Goal: Task Accomplishment & Management: Complete application form

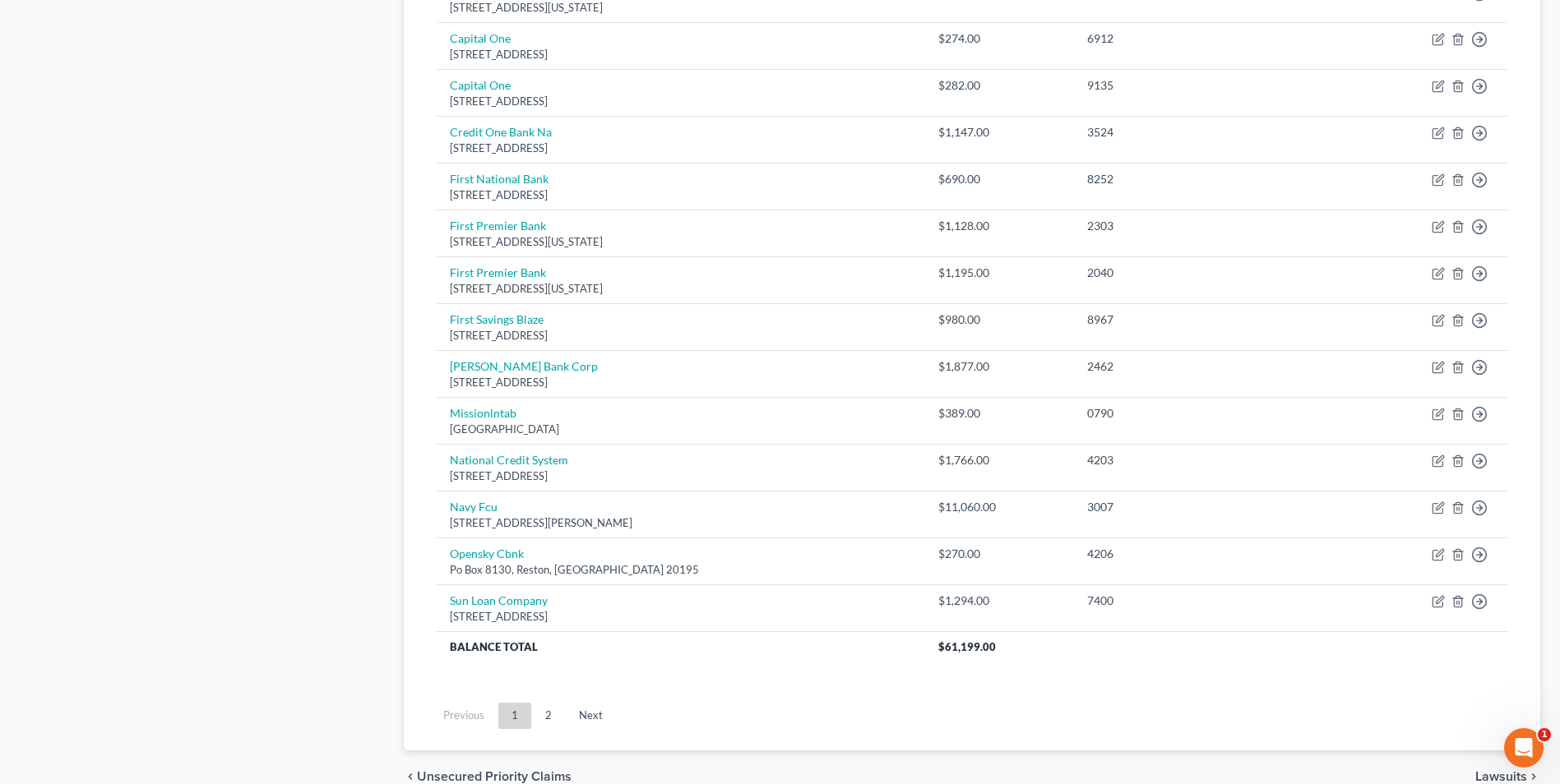
scroll to position [901, 0]
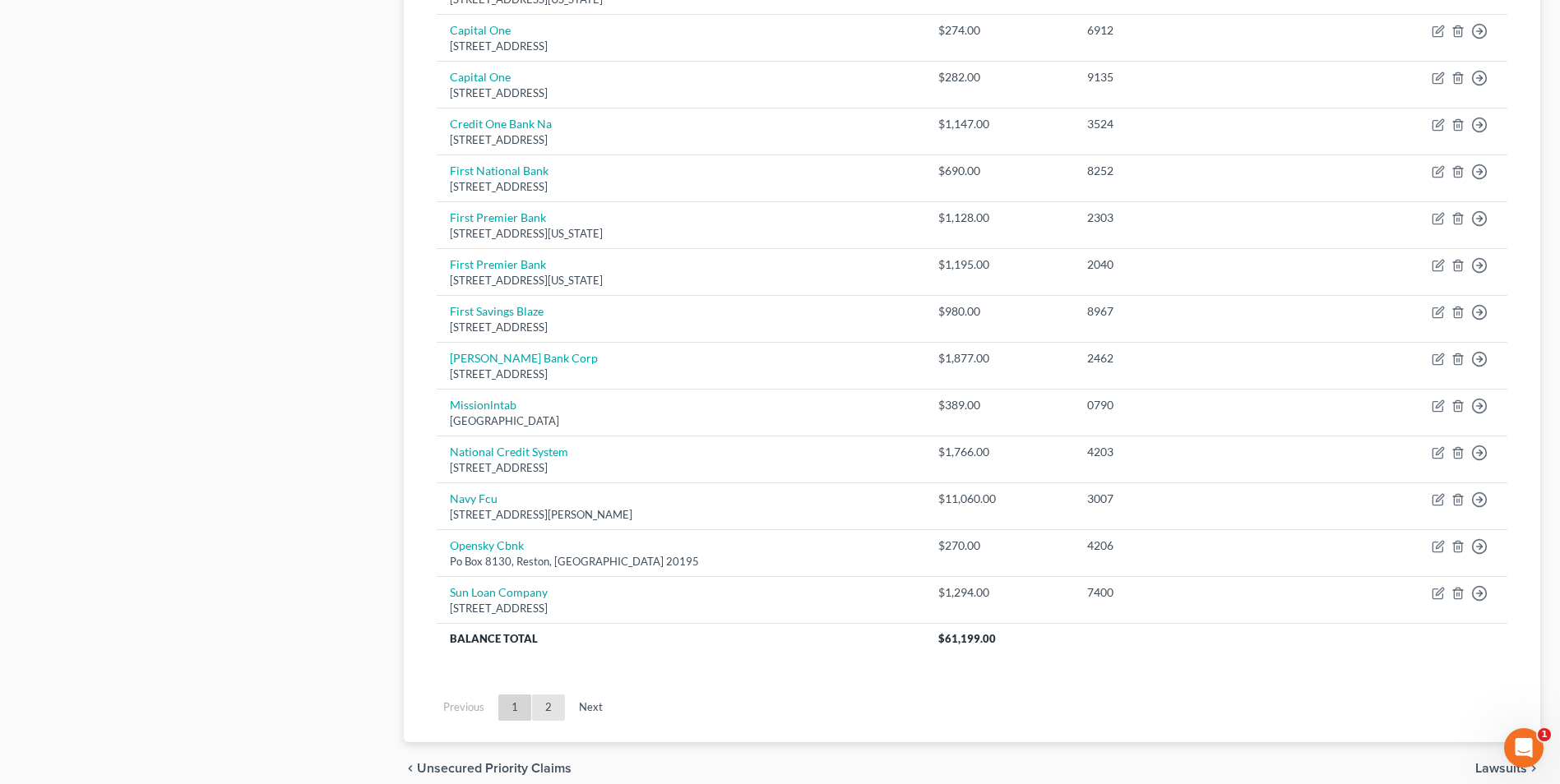
click at [553, 713] on link "2" at bounding box center [548, 707] width 33 height 26
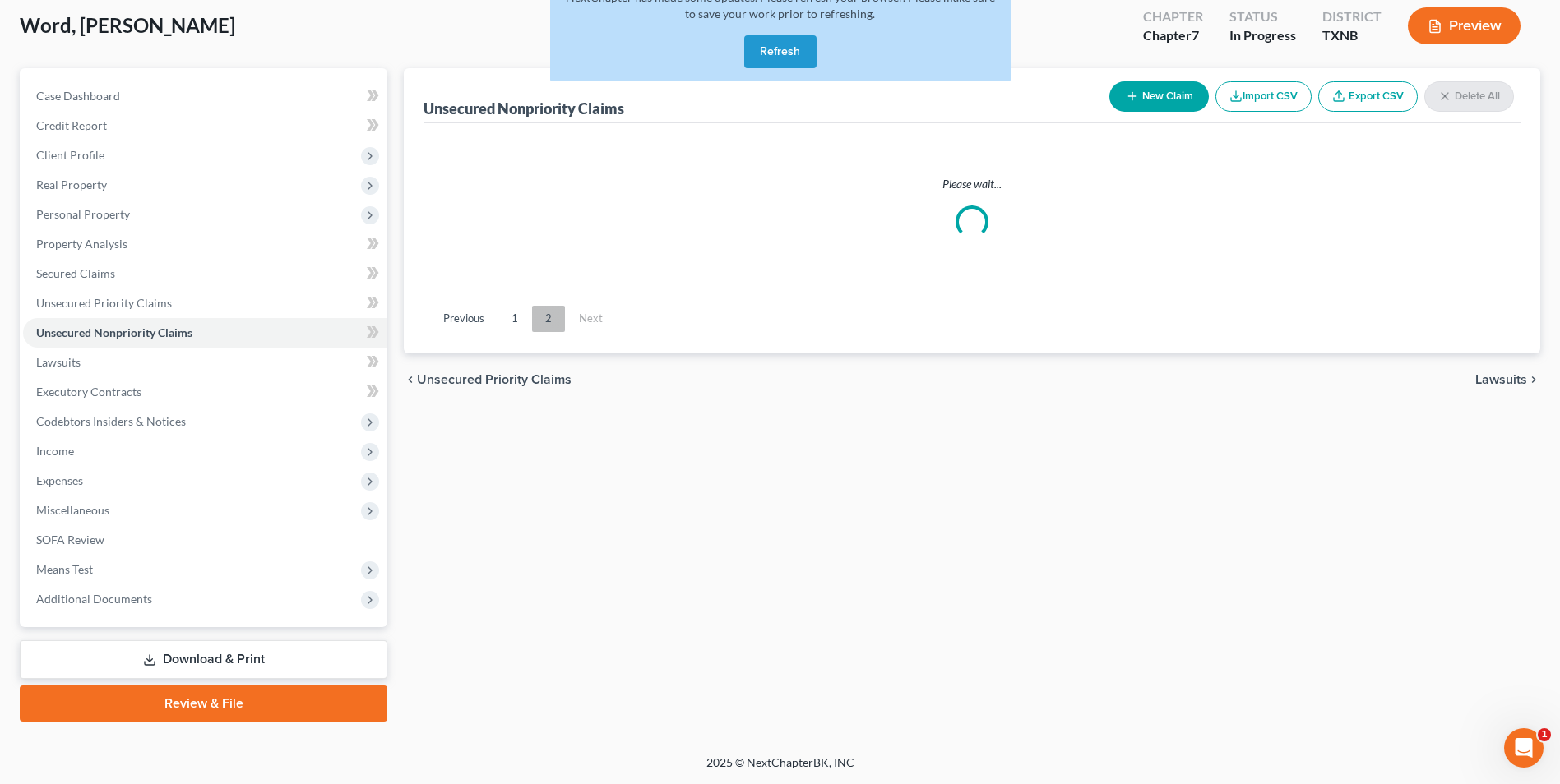
scroll to position [90, 0]
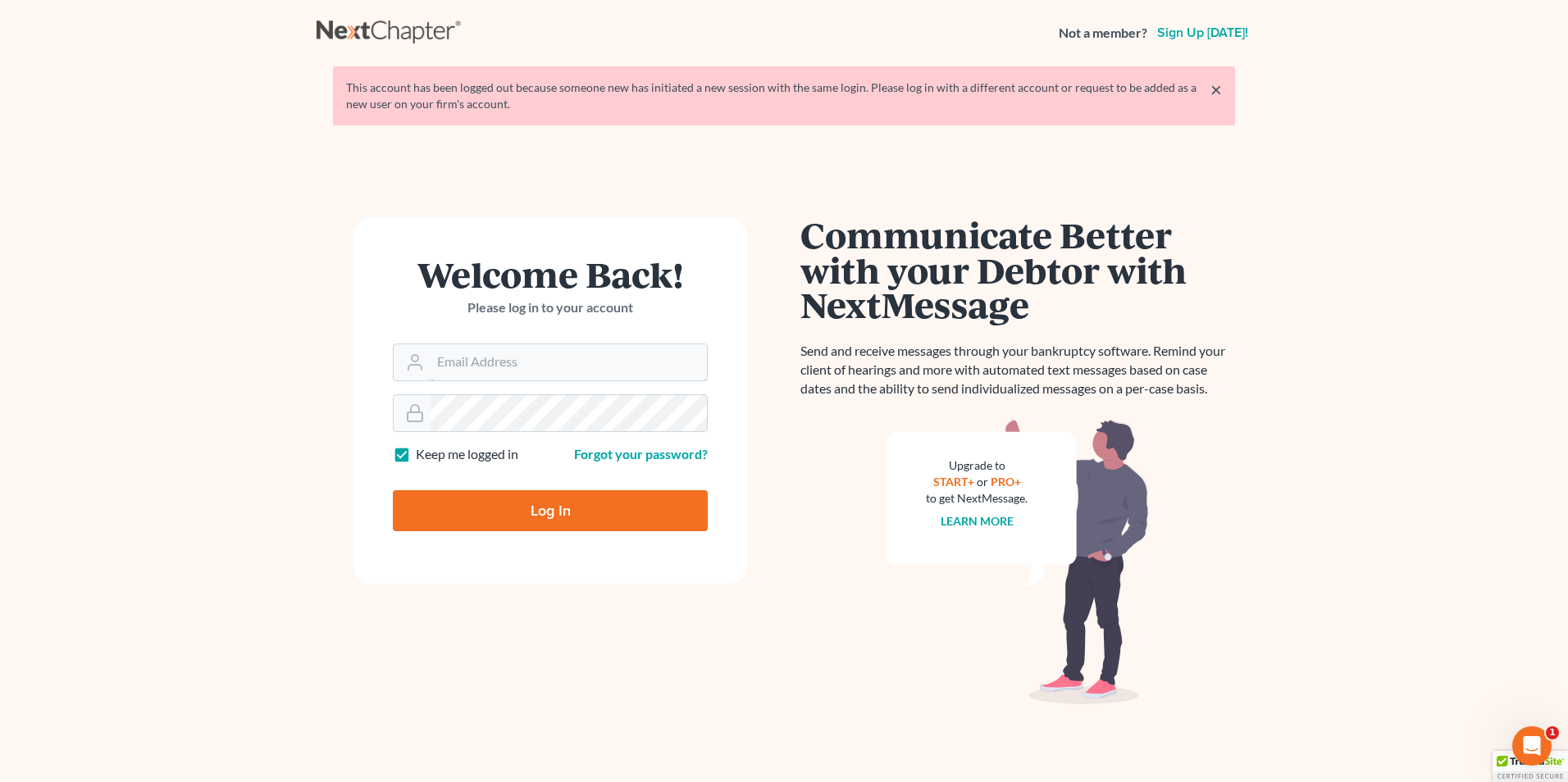
type input "[EMAIL_ADDRESS][DOMAIN_NAME]"
click at [557, 515] on input "Log In" at bounding box center [550, 511] width 315 height 41
type input "Thinking..."
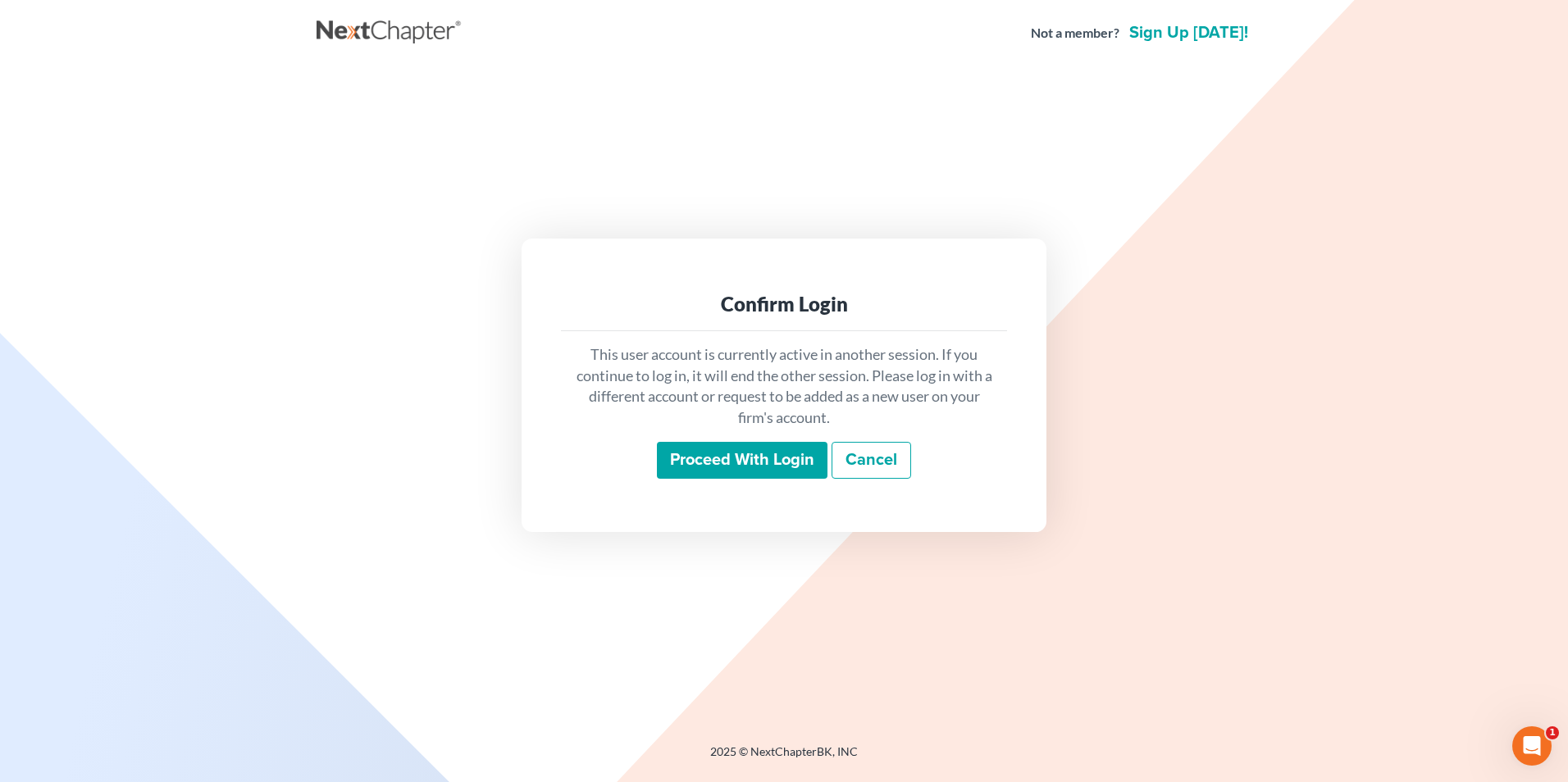
click at [731, 469] on input "Proceed with login" at bounding box center [741, 461] width 170 height 38
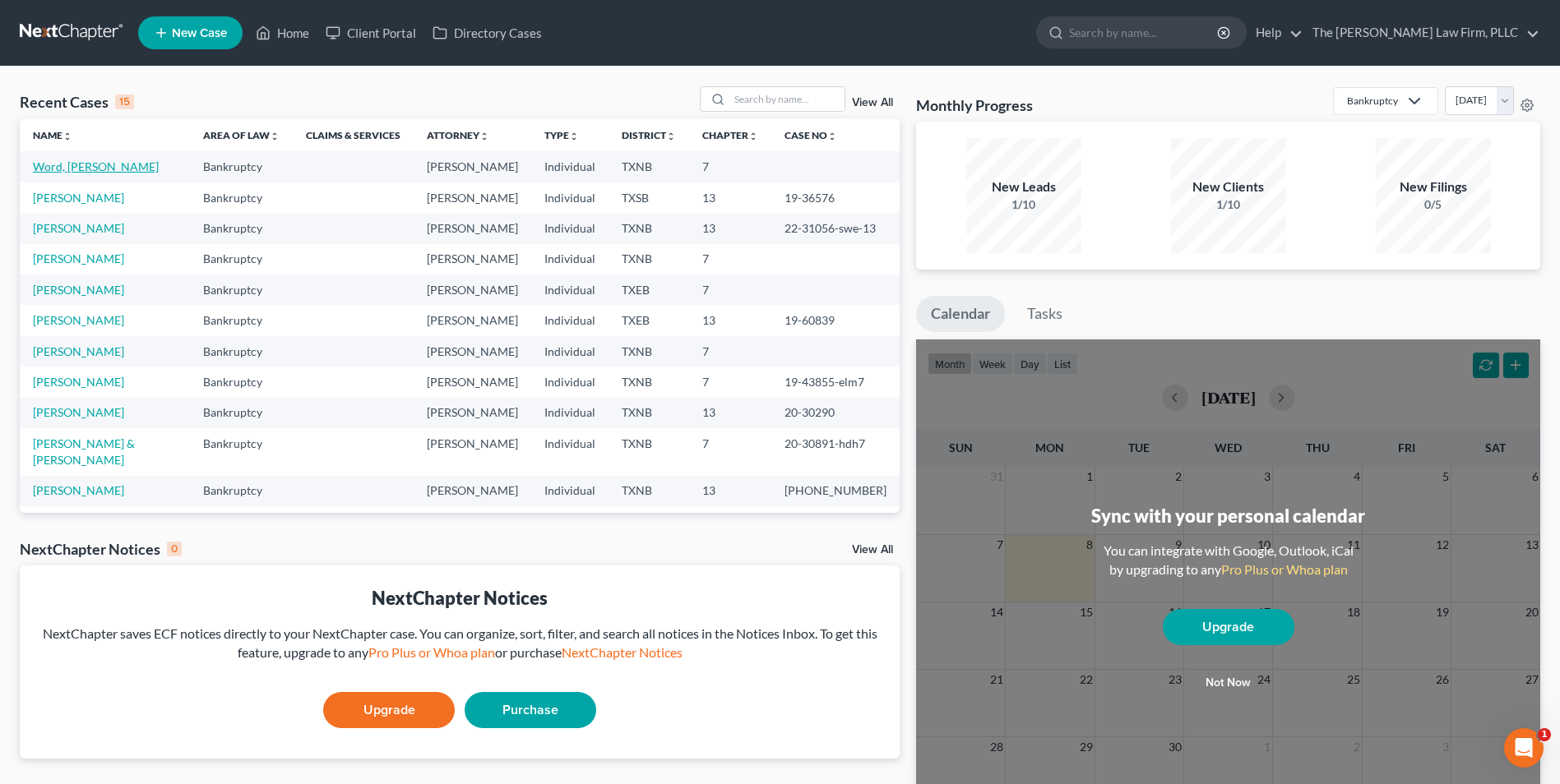
click at [46, 170] on link "Word, [PERSON_NAME]" at bounding box center [95, 166] width 126 height 14
select select "4"
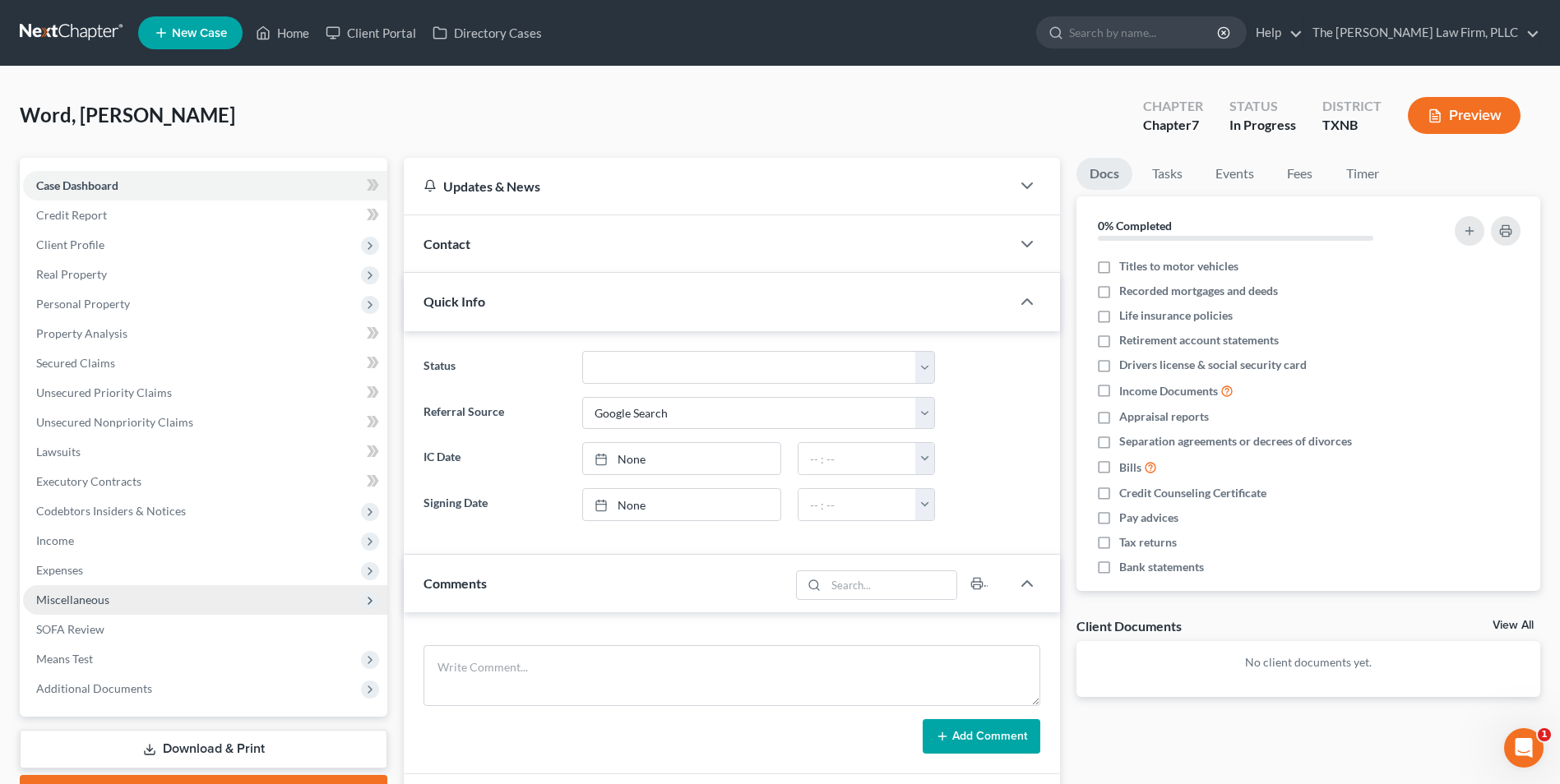
click at [354, 601] on span "Miscellaneous" at bounding box center [205, 600] width 364 height 30
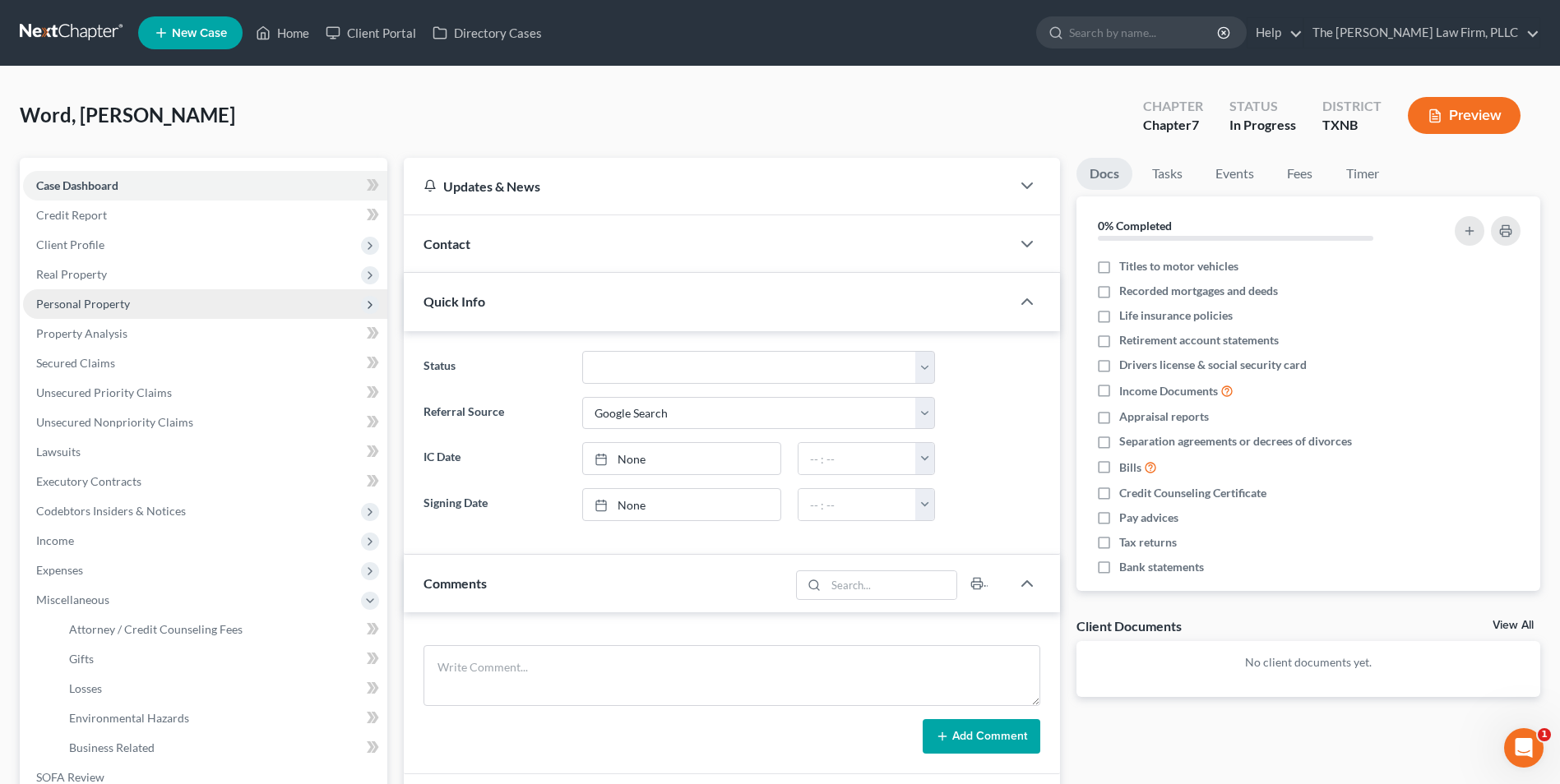
click at [363, 307] on icon at bounding box center [369, 304] width 18 height 18
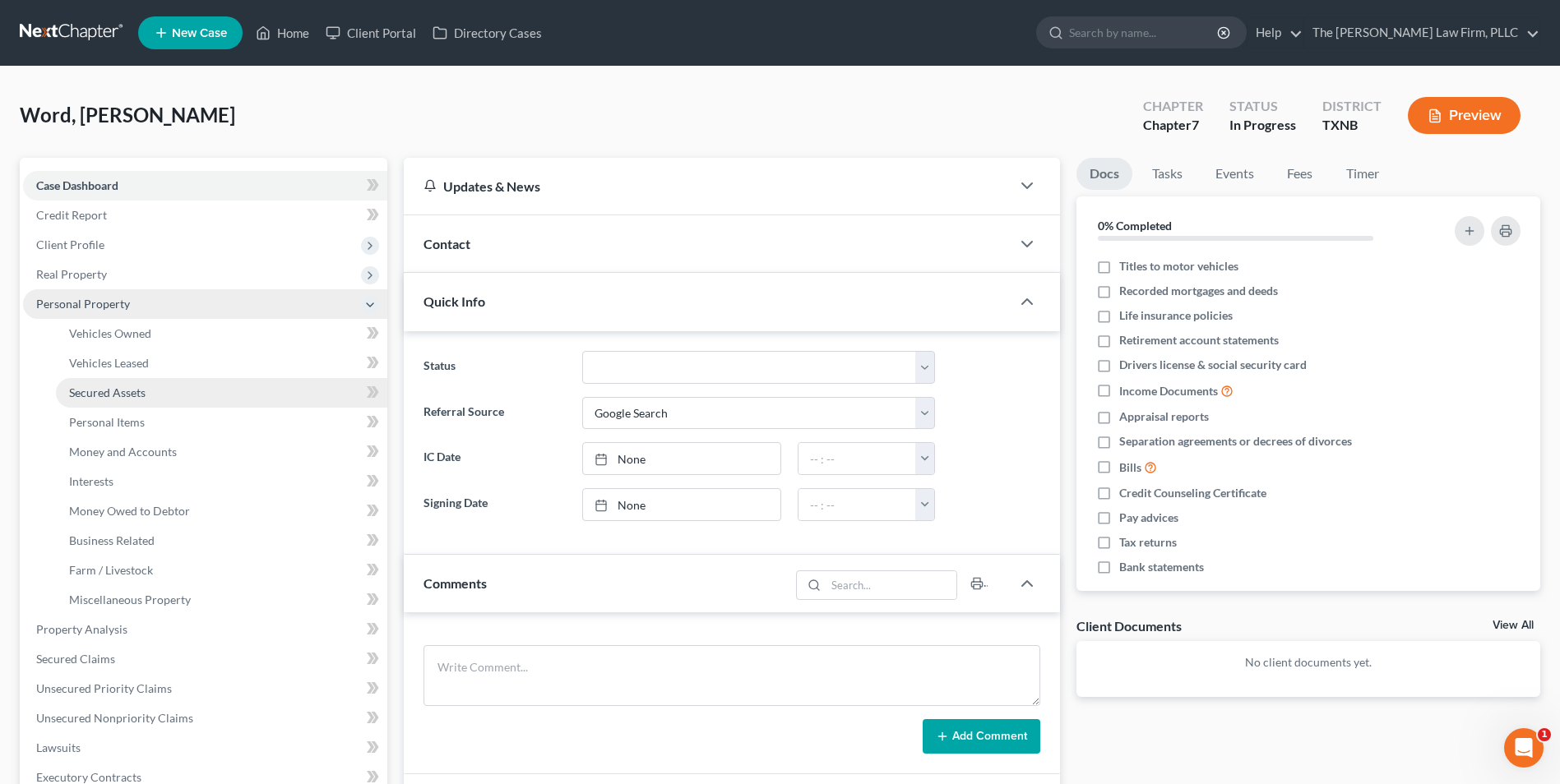
click at [140, 391] on span "Secured Assets" at bounding box center [107, 392] width 77 height 14
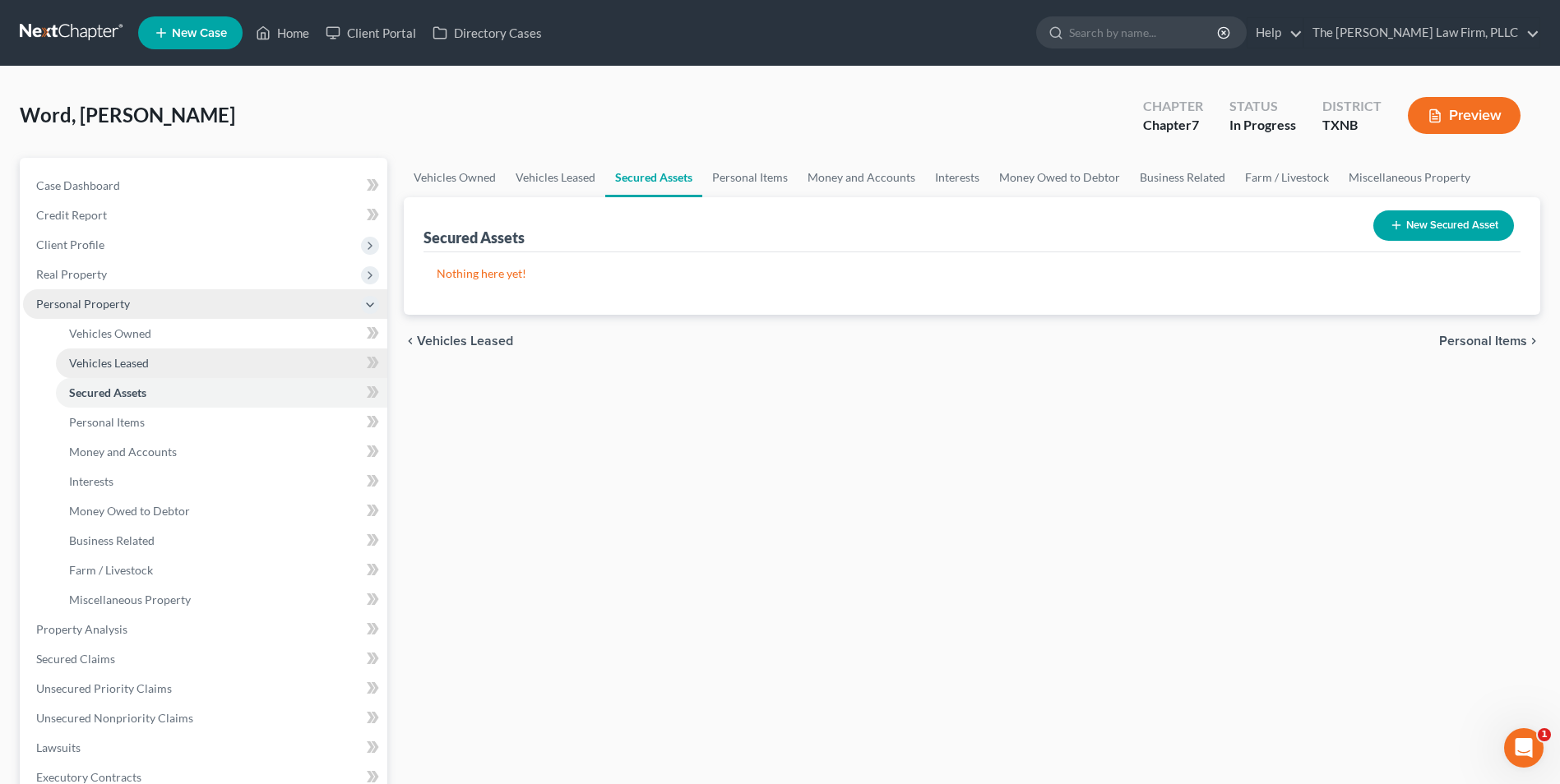
click at [128, 368] on span "Vehicles Leased" at bounding box center [109, 362] width 79 height 14
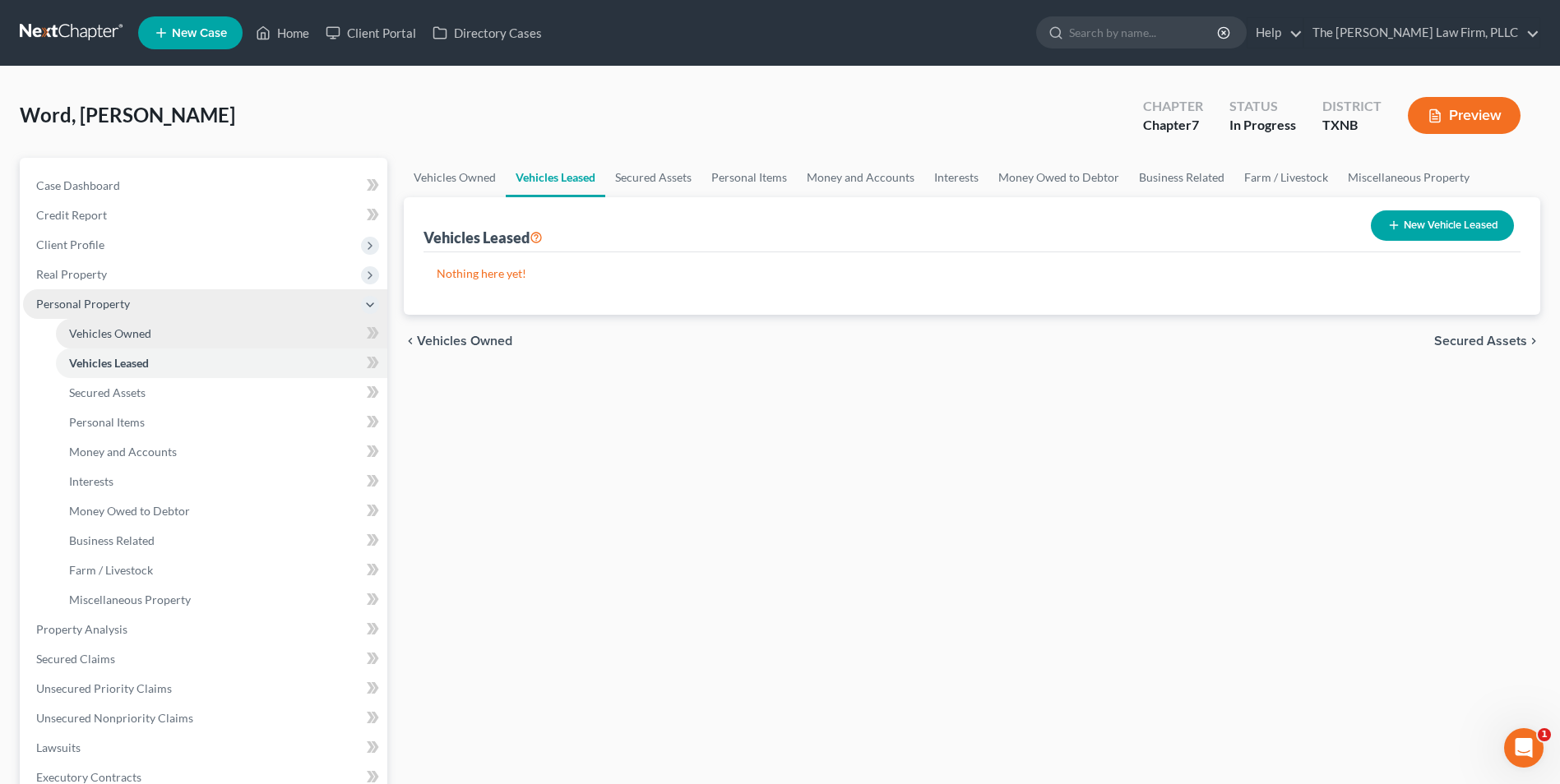
click at [131, 340] on span "Vehicles Owned" at bounding box center [110, 333] width 82 height 14
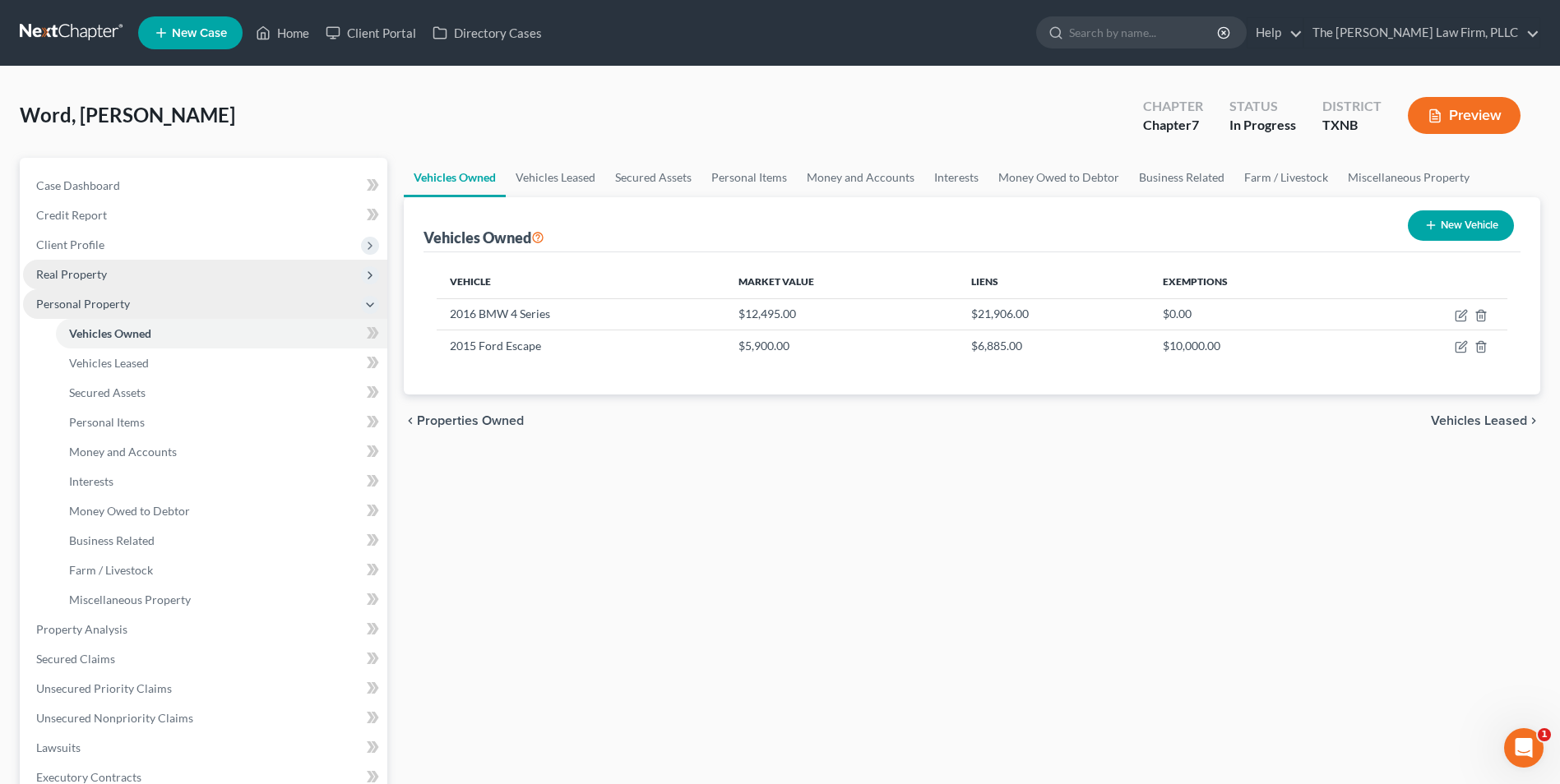
click at [70, 276] on span "Real Property" at bounding box center [72, 274] width 71 height 14
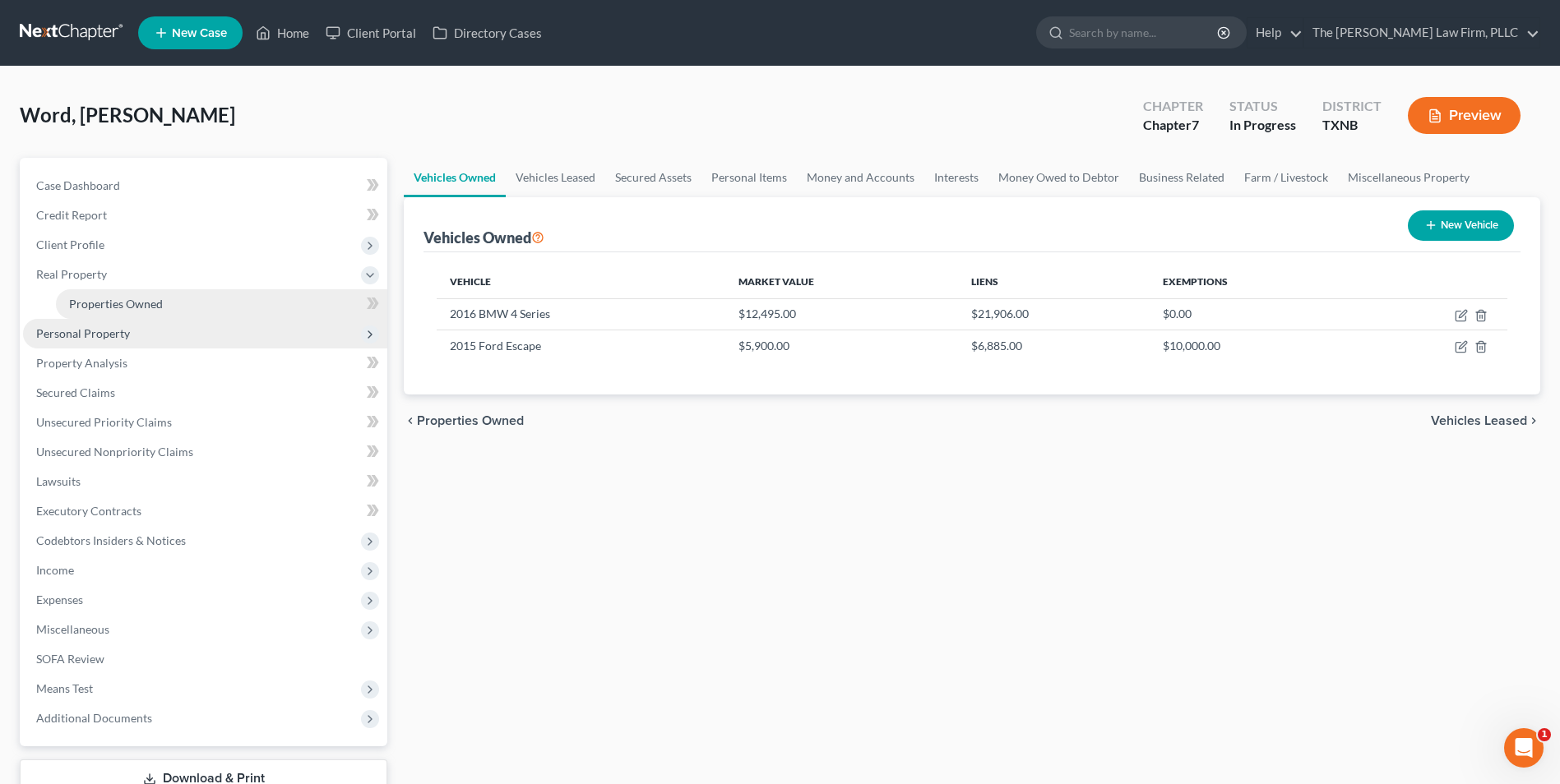
click at [112, 301] on span "Properties Owned" at bounding box center [116, 303] width 94 height 14
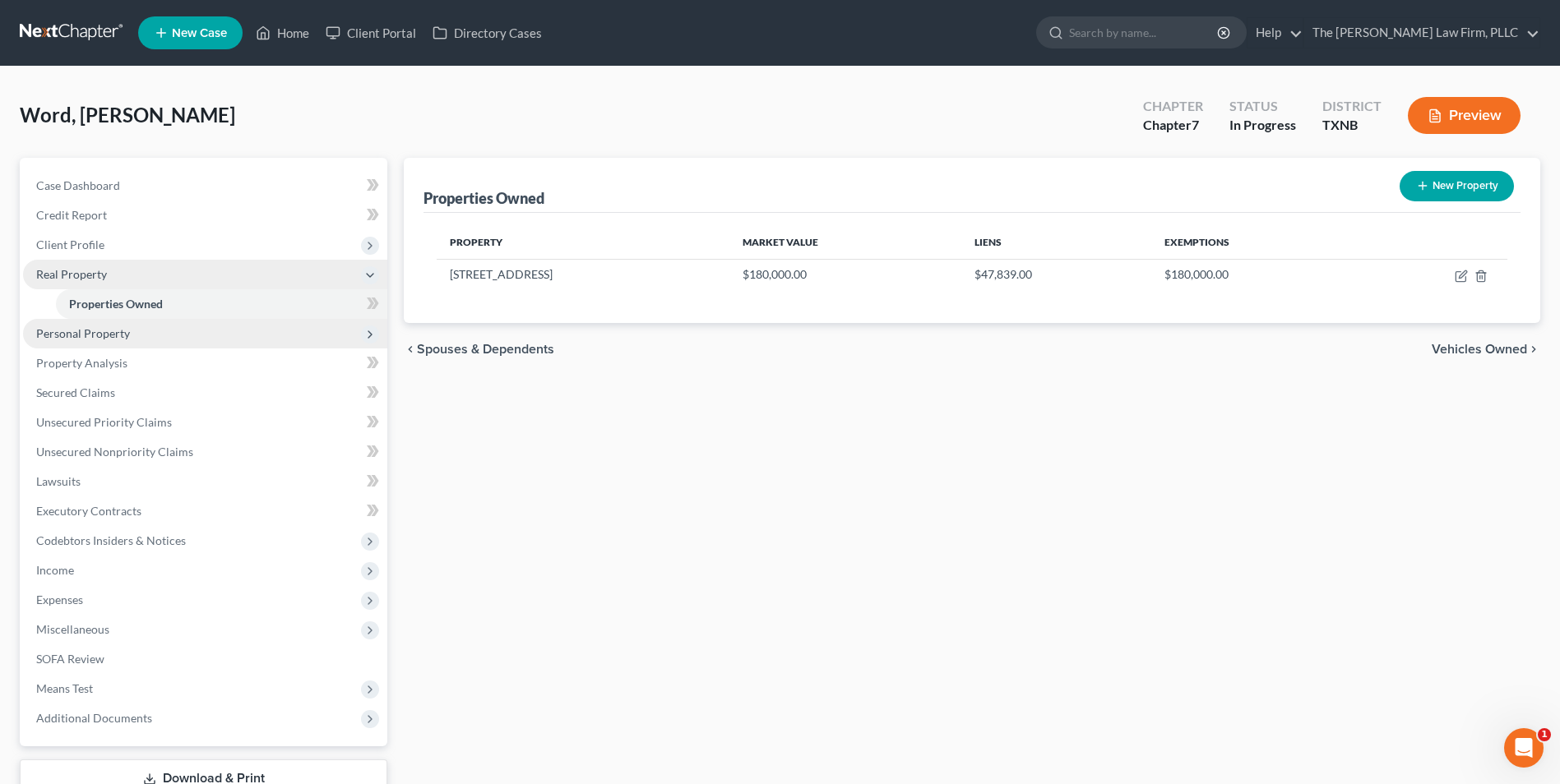
click at [68, 274] on span "Real Property" at bounding box center [72, 274] width 71 height 14
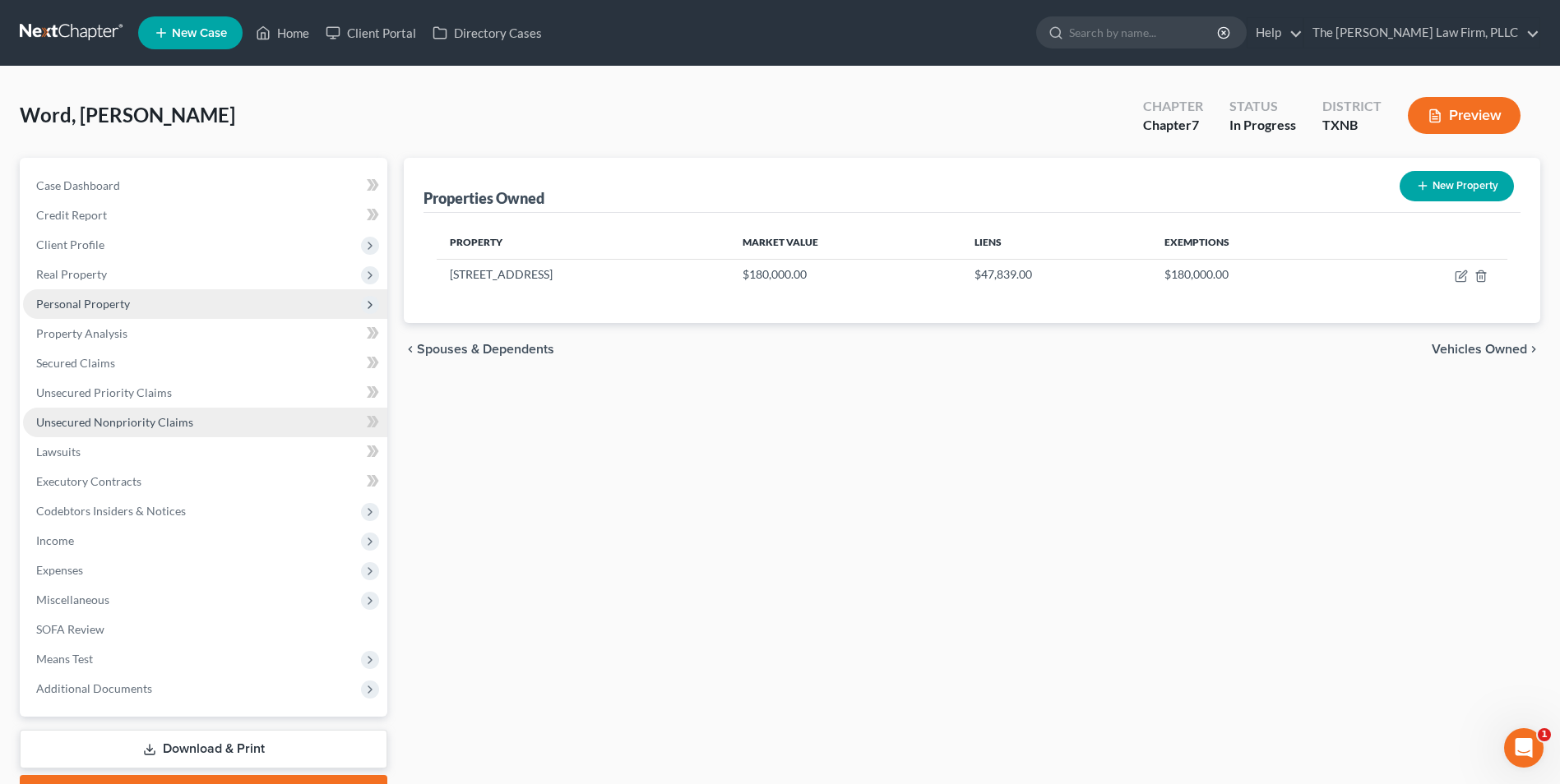
click at [74, 422] on span "Unsecured Nonpriority Claims" at bounding box center [115, 422] width 157 height 14
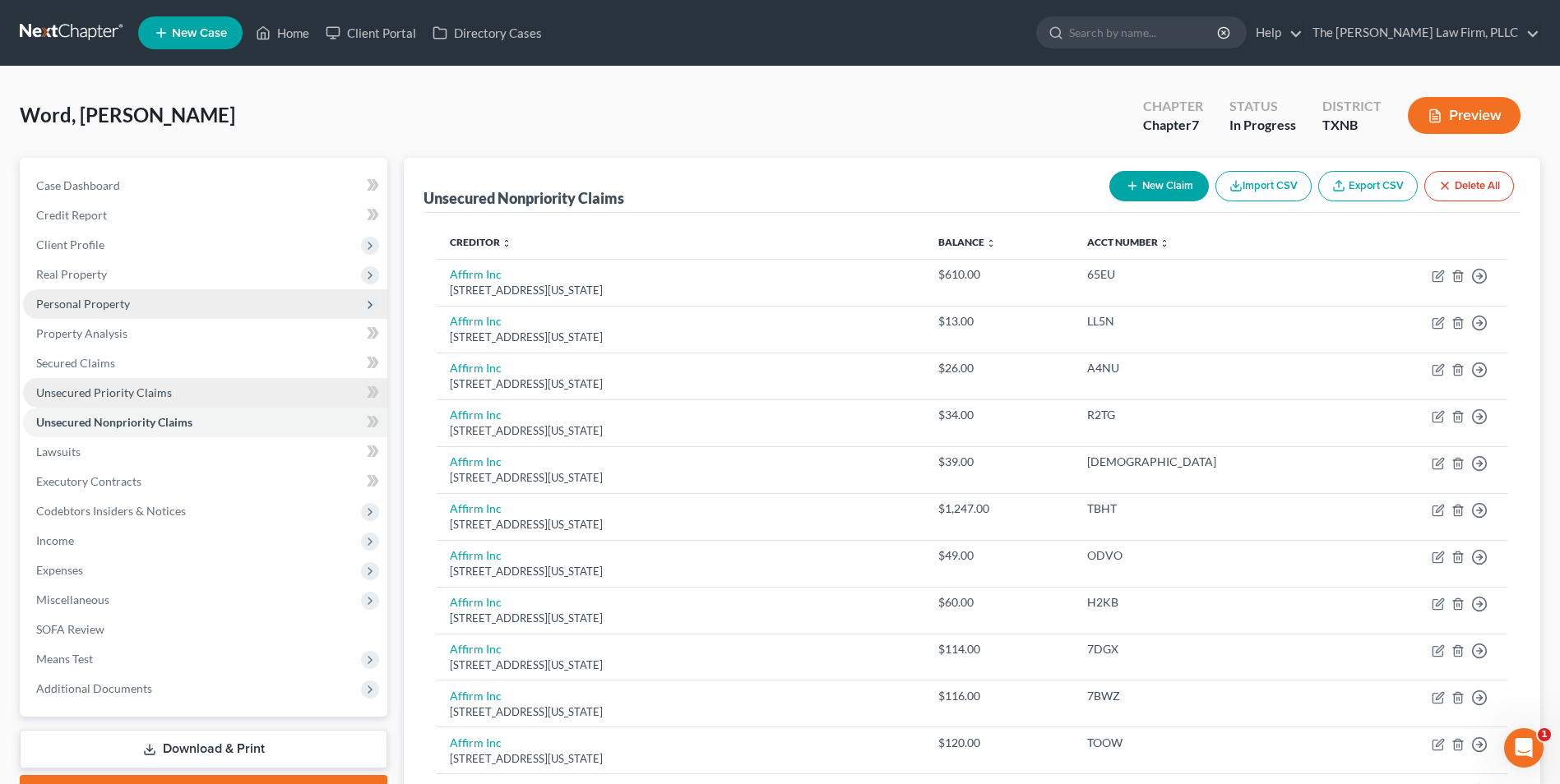
click at [78, 393] on span "Unsecured Priority Claims" at bounding box center [104, 392] width 136 height 14
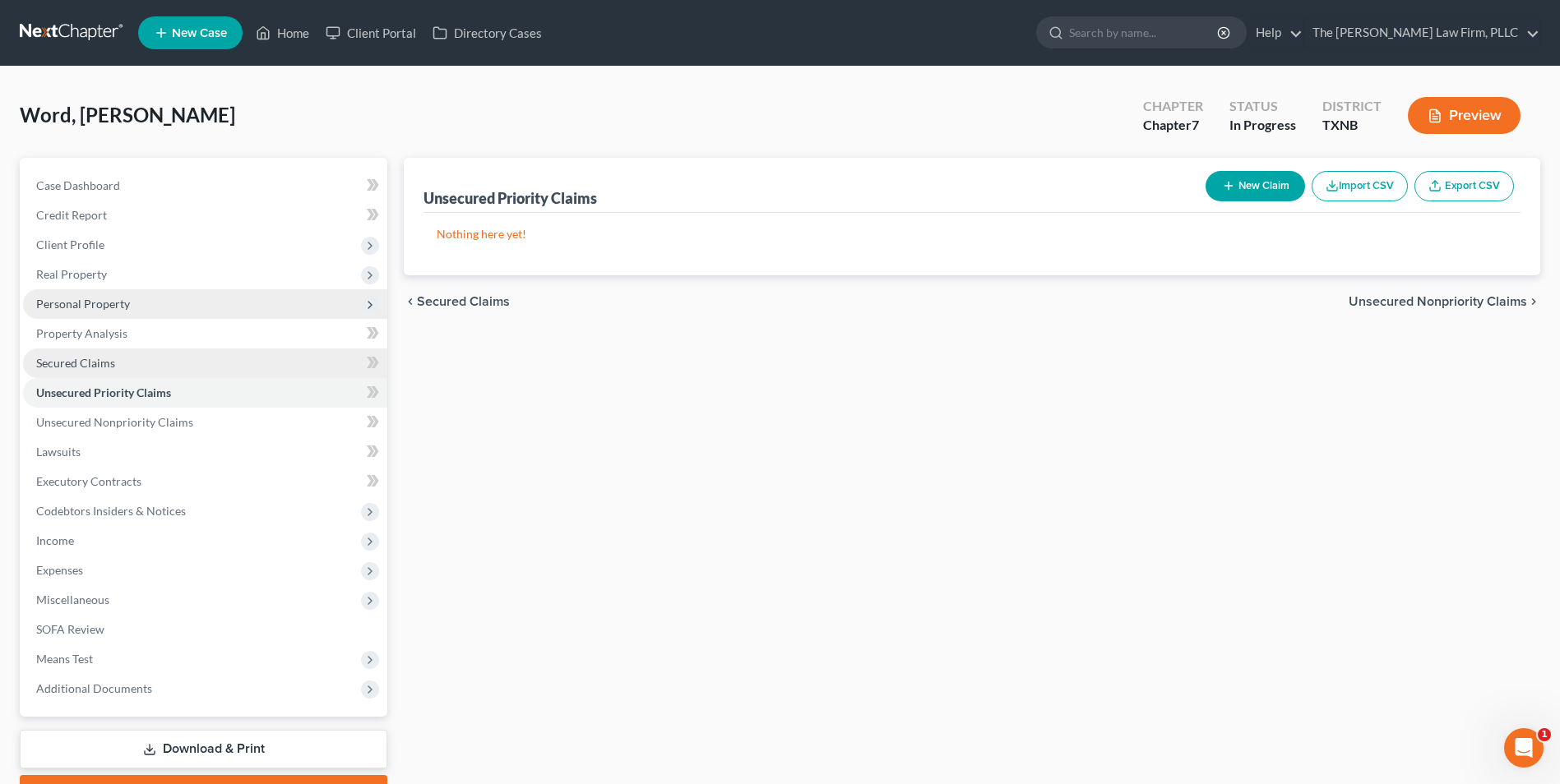
click at [69, 362] on span "Secured Claims" at bounding box center [75, 362] width 79 height 14
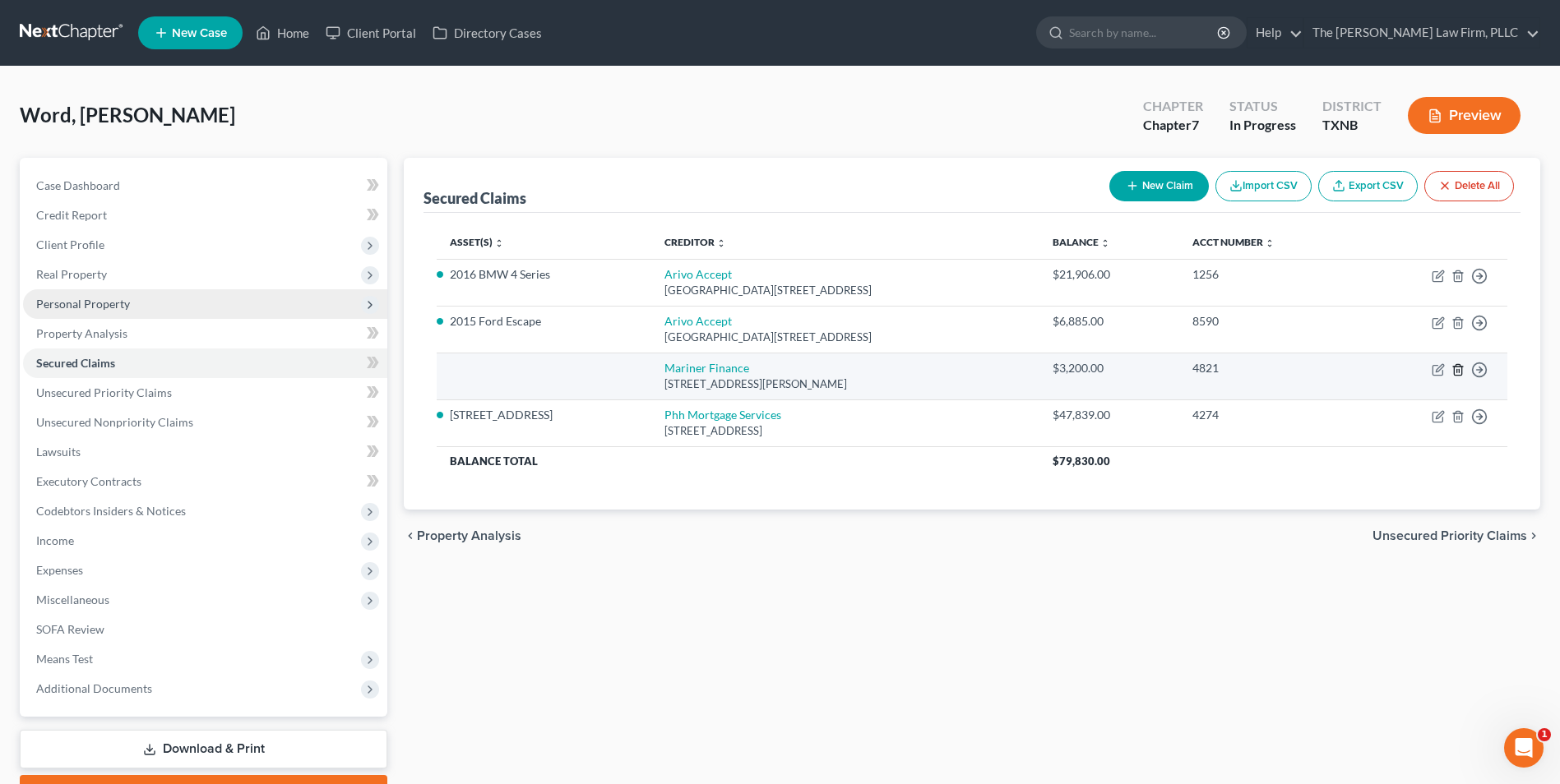
click at [1459, 366] on icon "button" at bounding box center [1459, 370] width 14 height 14
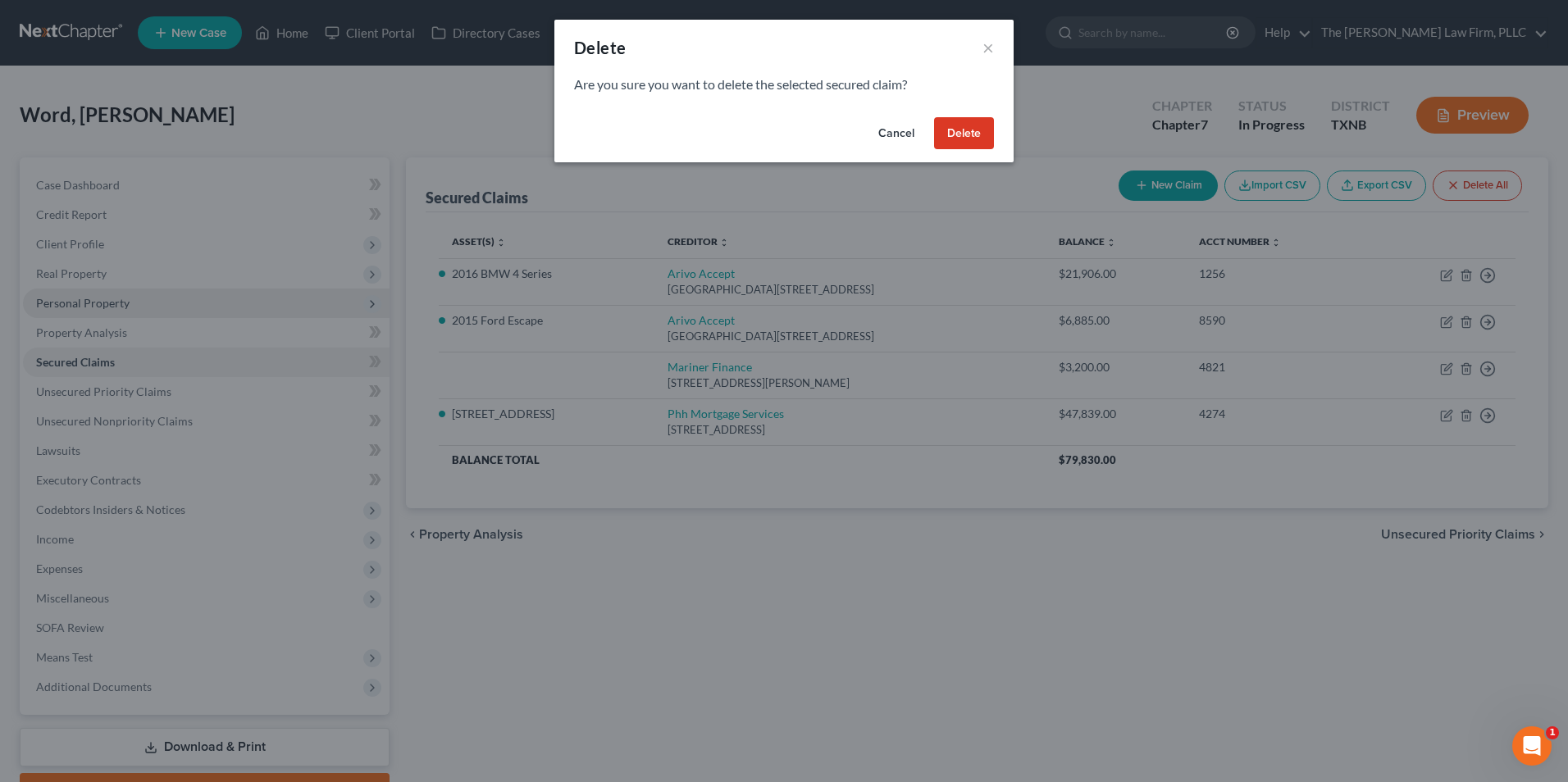
click at [965, 137] on button "Delete" at bounding box center [963, 133] width 60 height 33
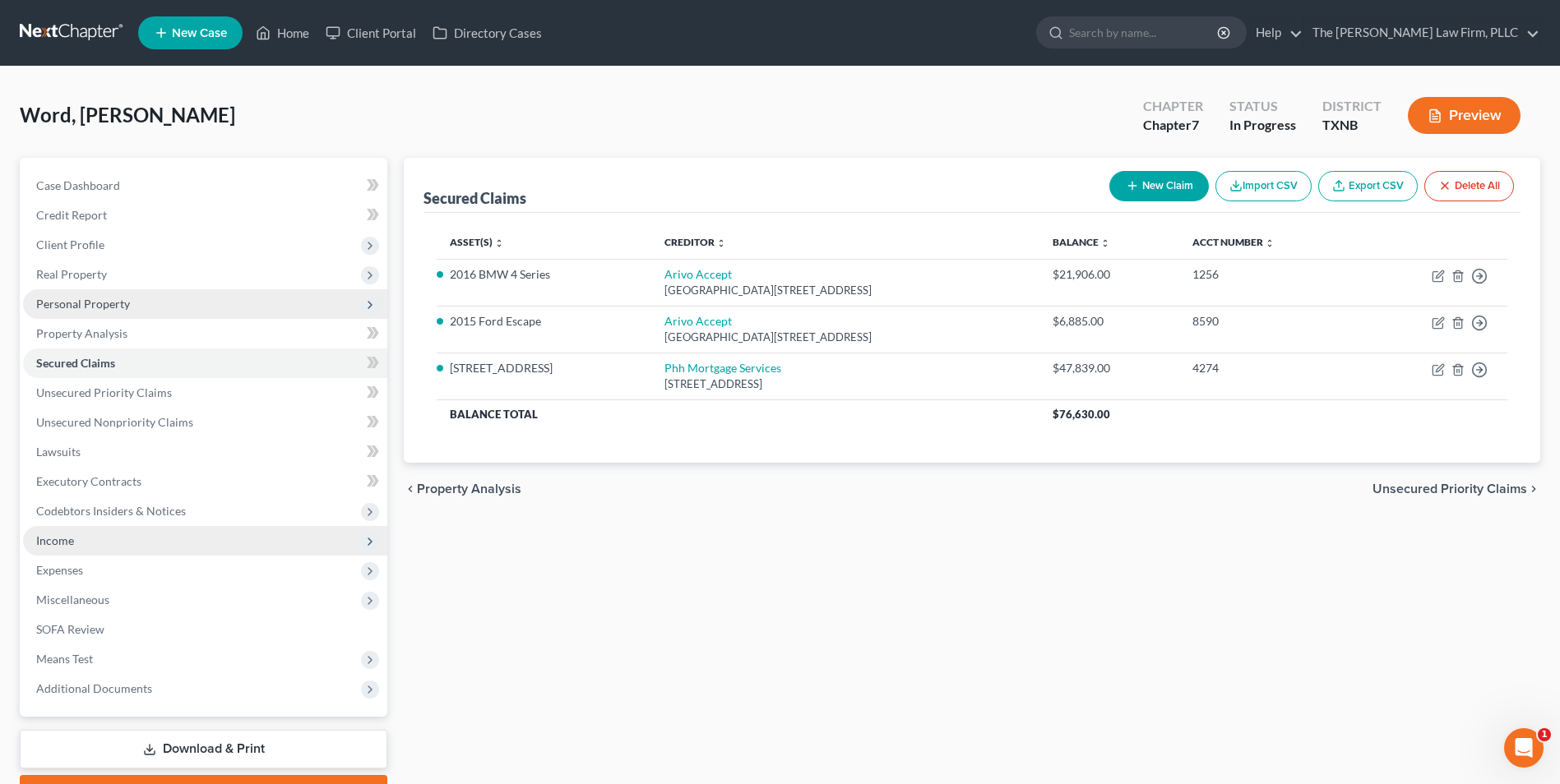
click at [67, 540] on span "Income" at bounding box center [55, 541] width 38 height 14
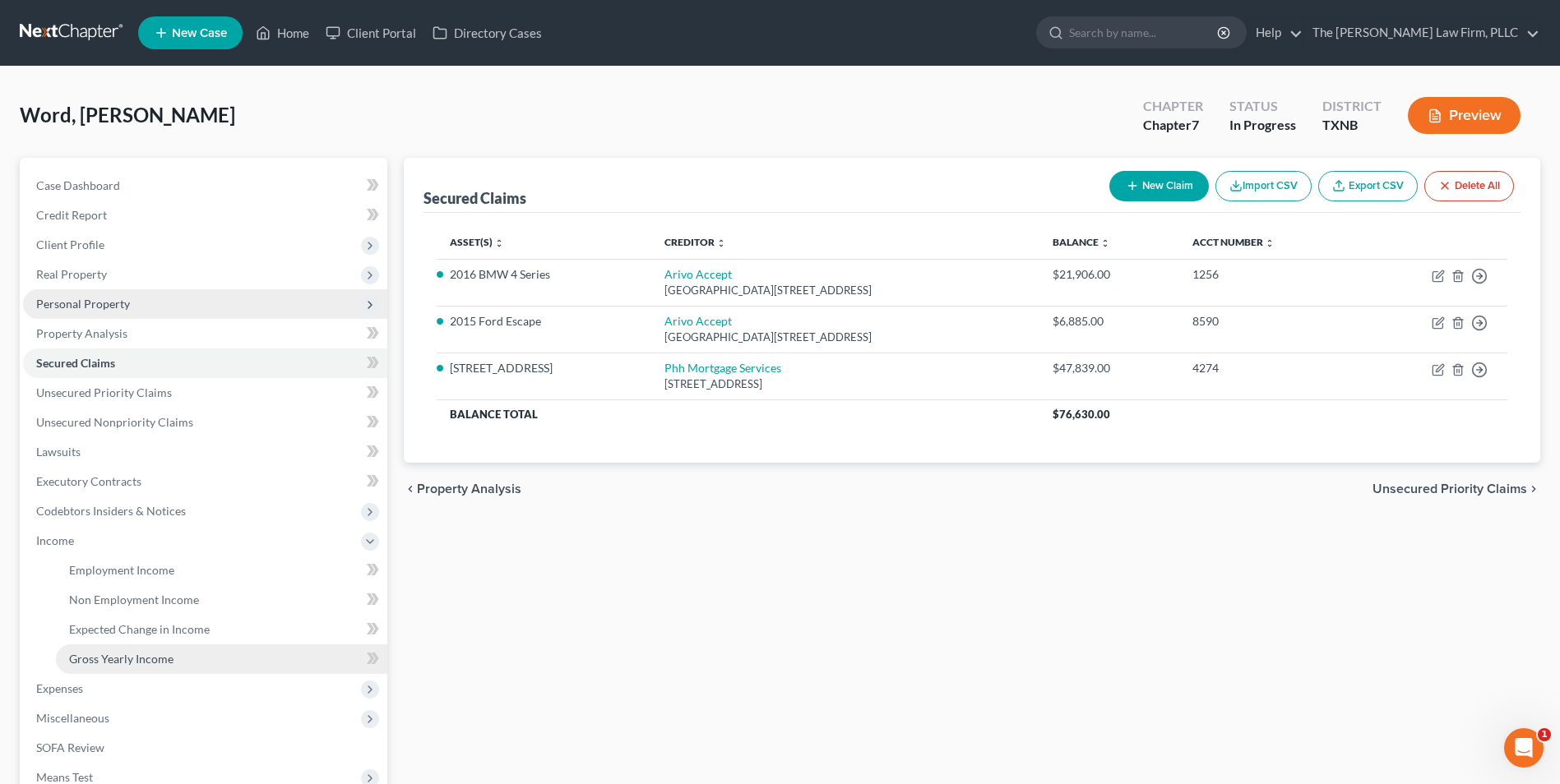
click at [102, 659] on span "Gross Yearly Income" at bounding box center [122, 659] width 105 height 14
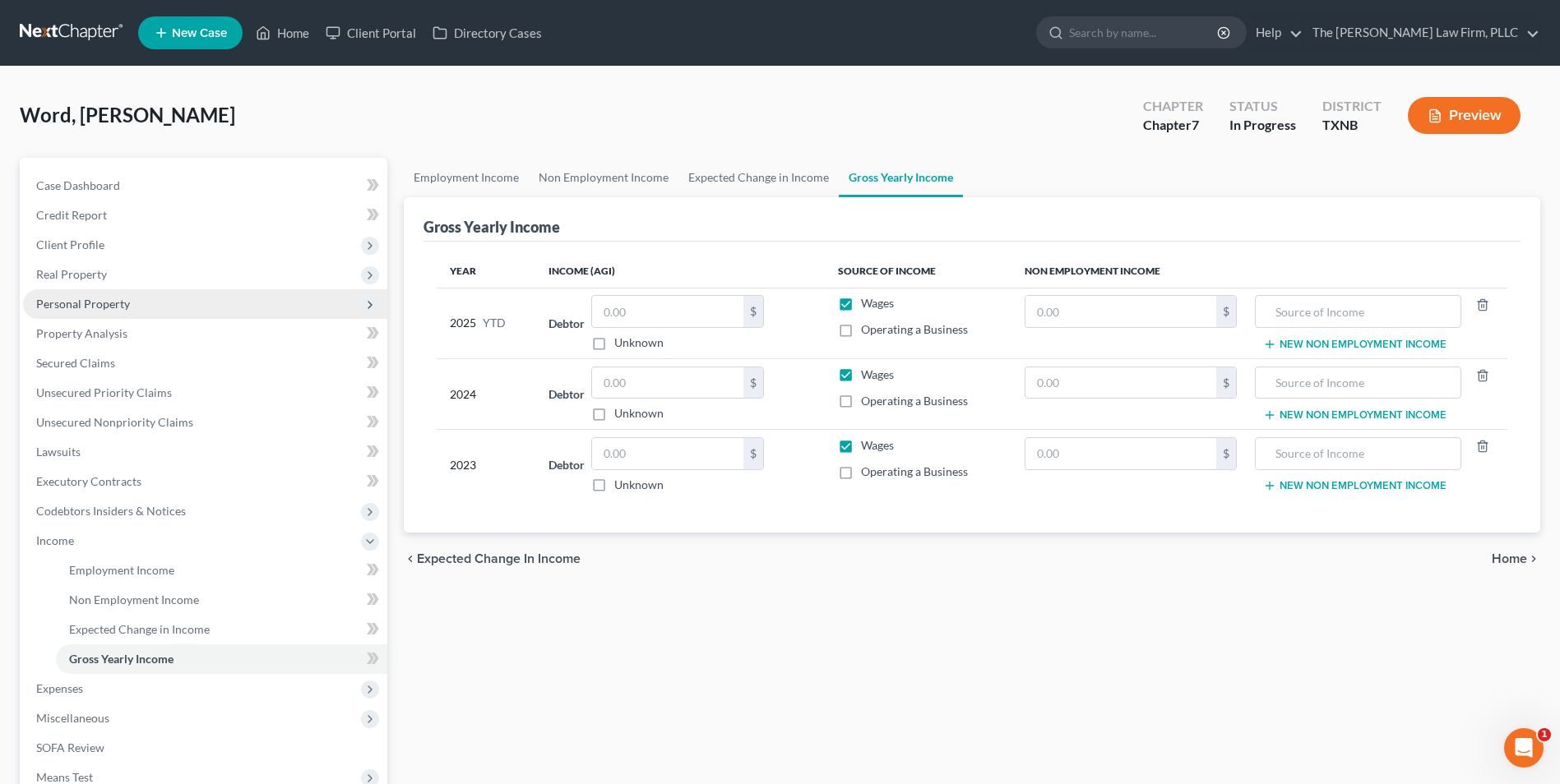
click at [614, 486] on label "Unknown" at bounding box center [639, 484] width 49 height 16
click at [621, 486] on input "Unknown" at bounding box center [626, 482] width 11 height 11
checkbox input "true"
type input "0.00"
click at [649, 307] on input "text" at bounding box center [668, 311] width 151 height 31
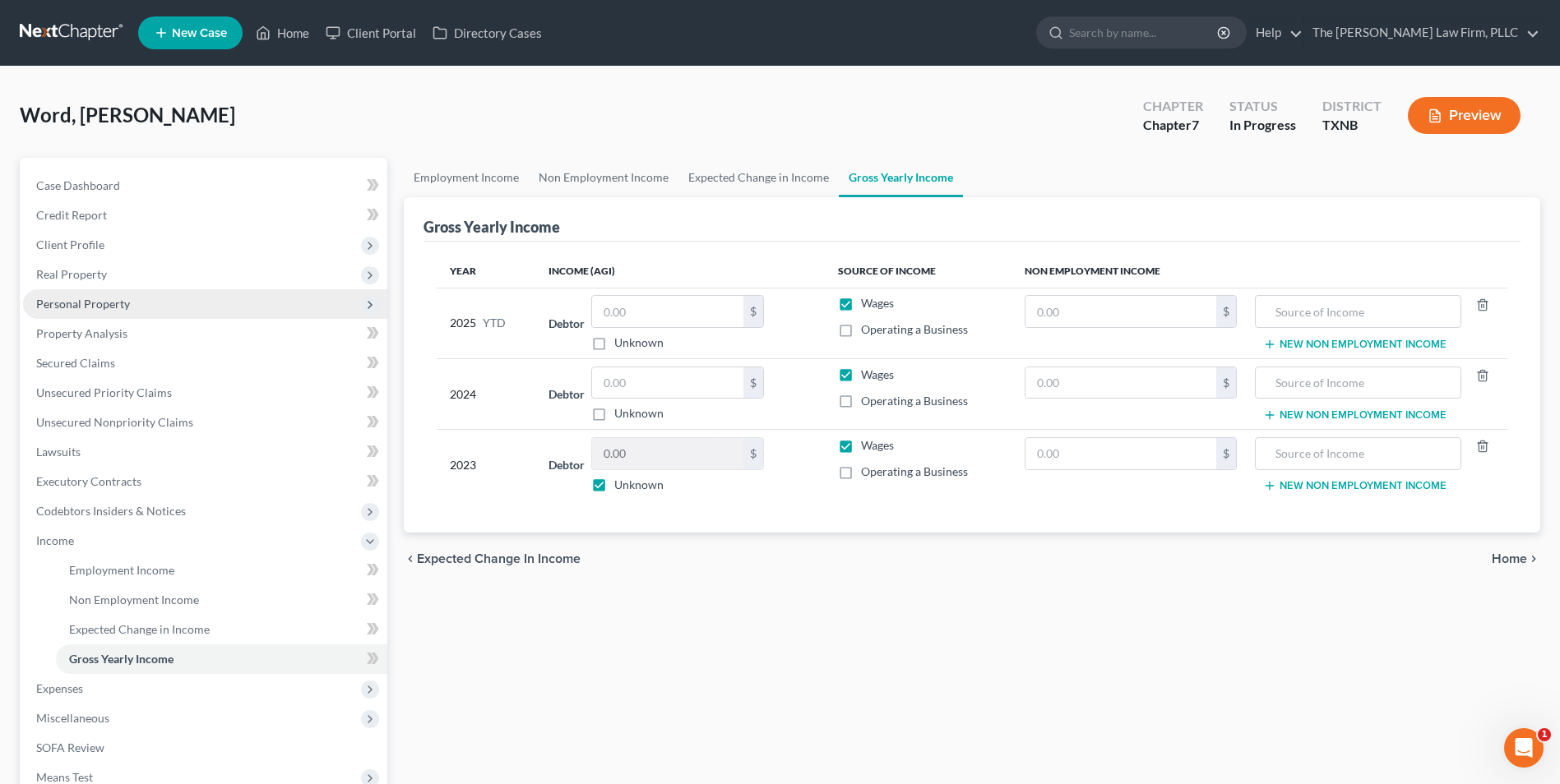
click at [614, 485] on label "Unknown" at bounding box center [639, 484] width 49 height 16
click at [621, 485] on input "Unknown" at bounding box center [626, 482] width 11 height 11
checkbox input "false"
click at [610, 384] on input "text" at bounding box center [668, 383] width 151 height 31
click at [112, 574] on span "Employment Income" at bounding box center [122, 570] width 106 height 14
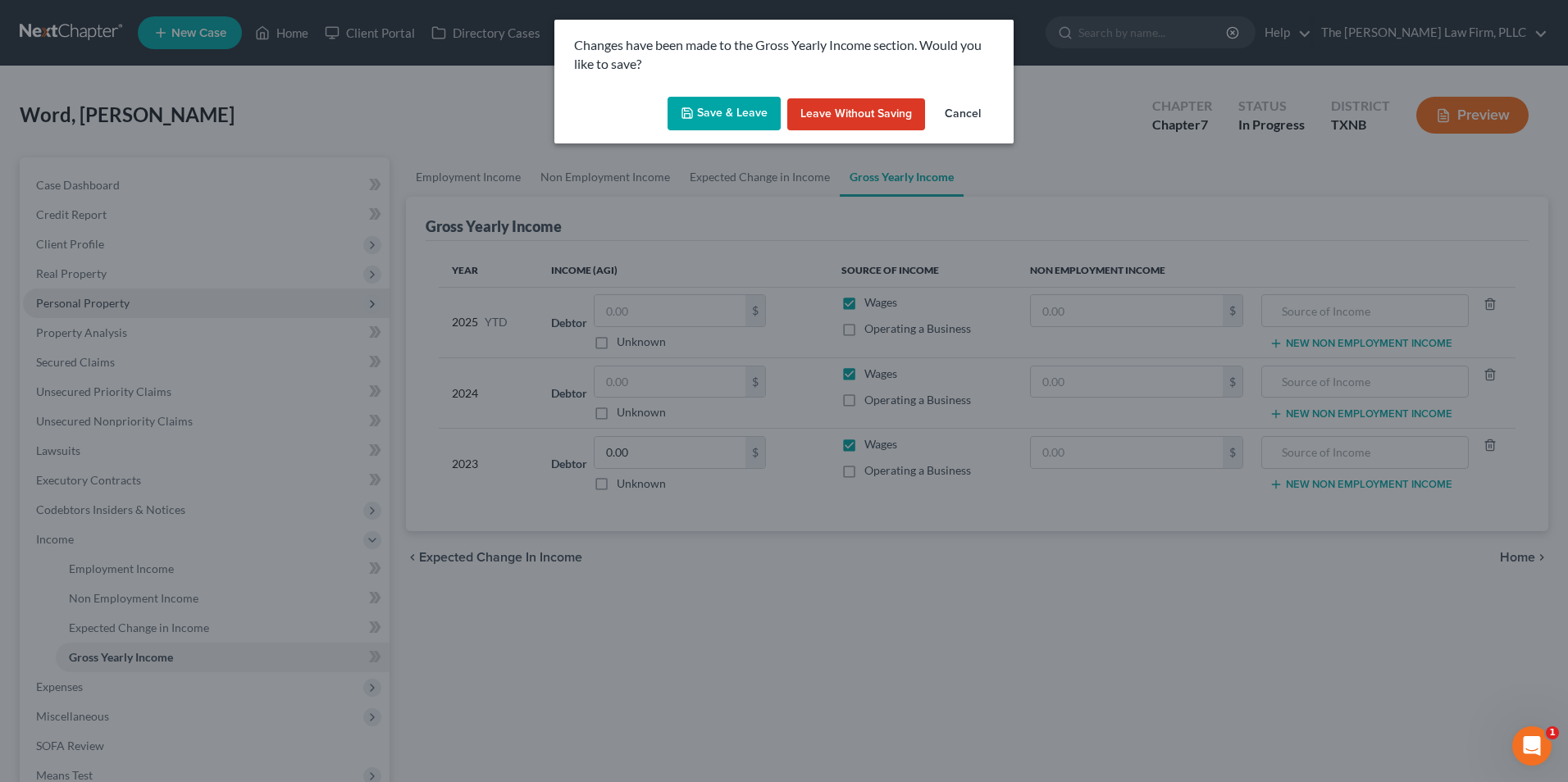
click at [868, 116] on button "Leave without Saving" at bounding box center [855, 115] width 137 height 33
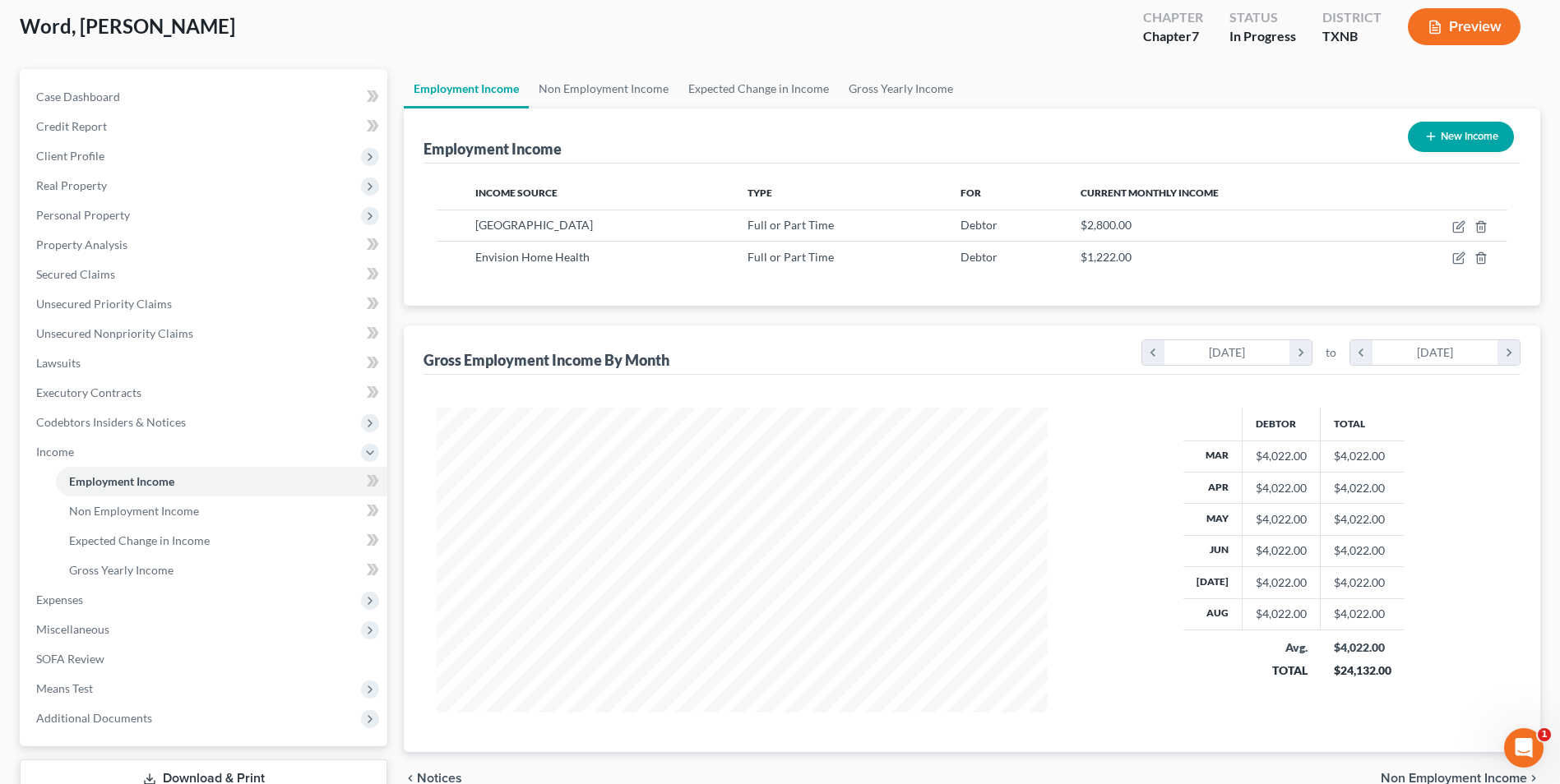
scroll to position [102, 0]
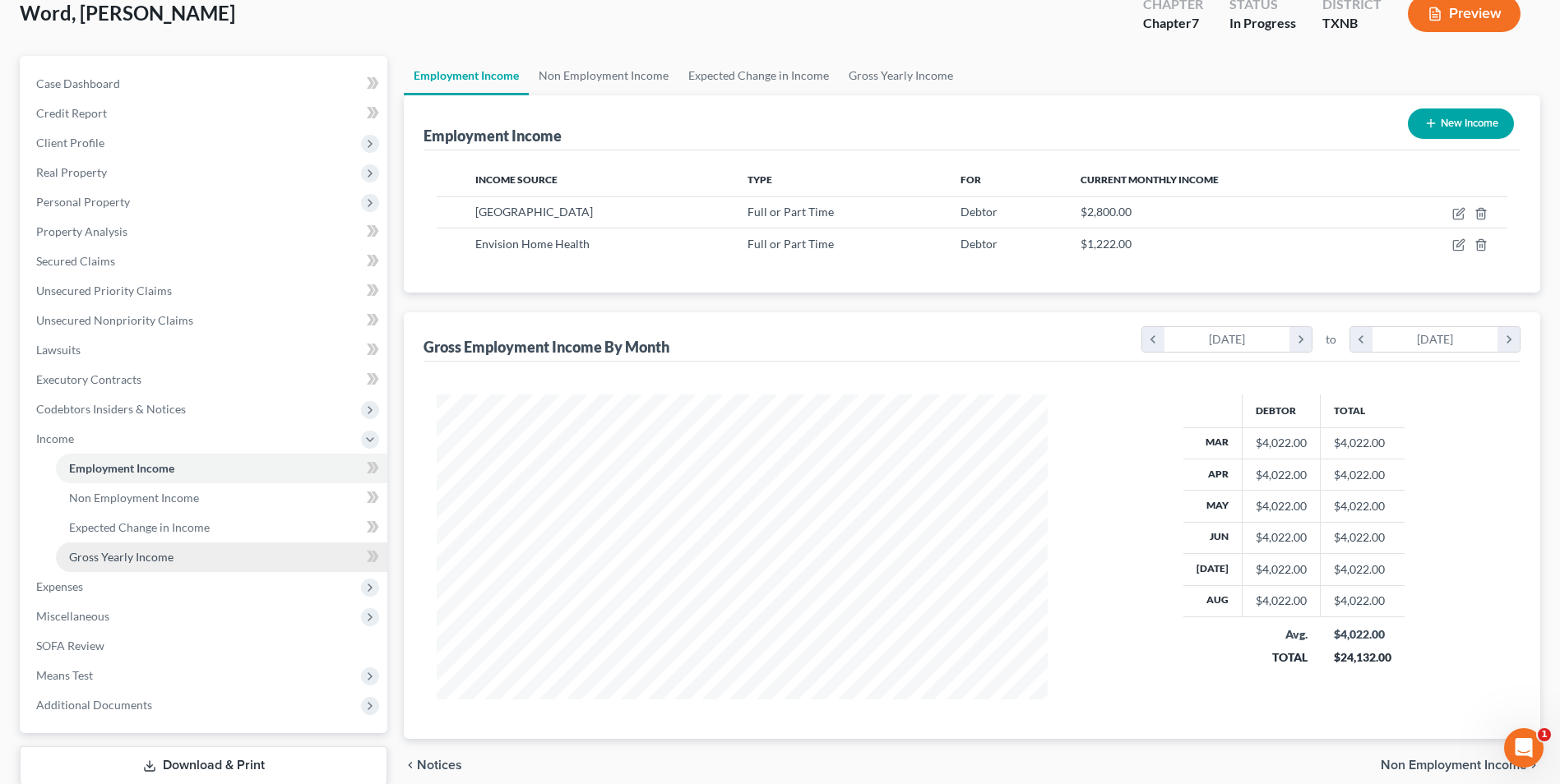
click at [121, 559] on span "Gross Yearly Income" at bounding box center [122, 557] width 105 height 14
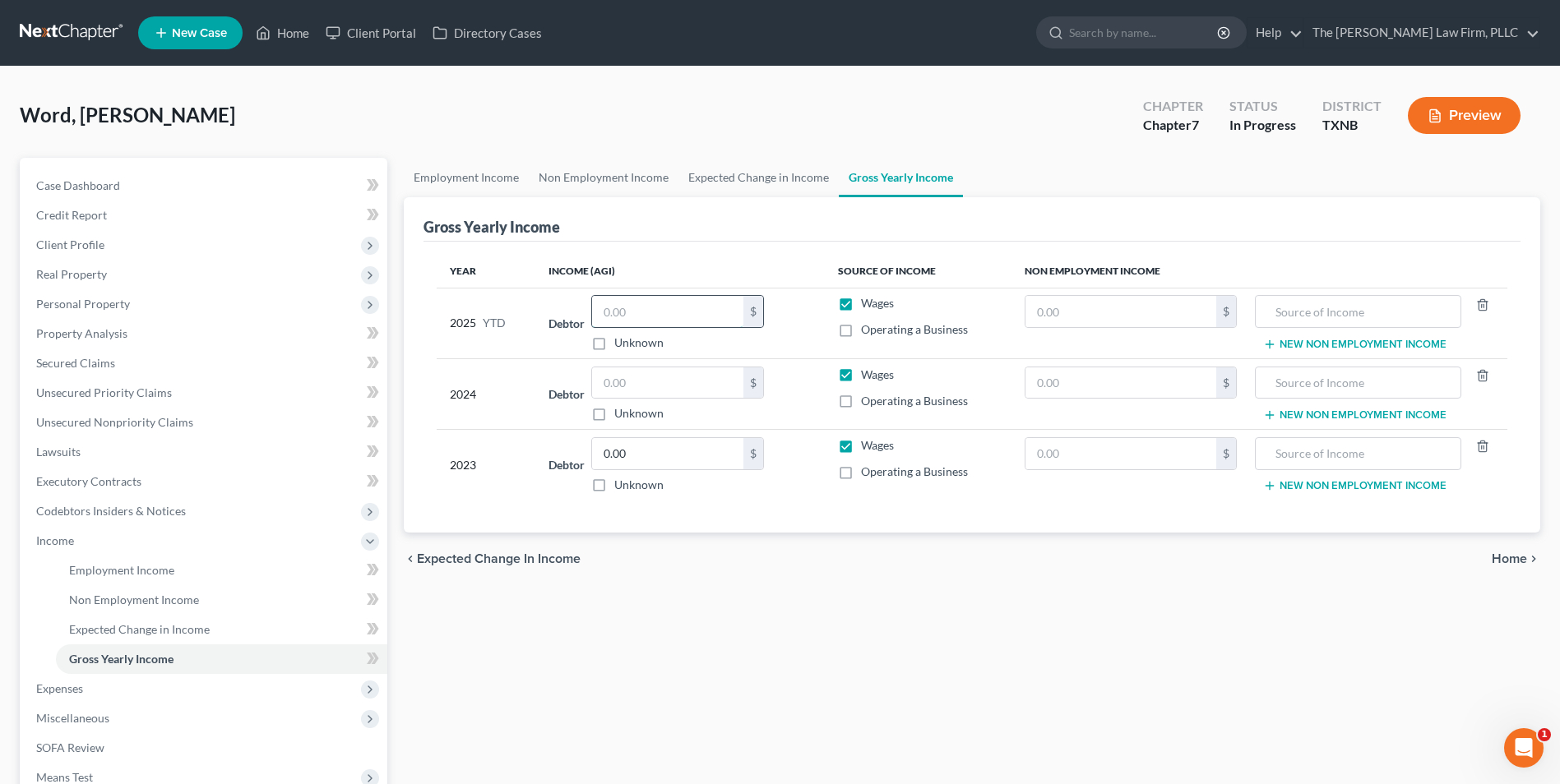
click at [631, 310] on input "text" at bounding box center [668, 311] width 151 height 31
type input "32,176.00"
click at [628, 389] on input "text" at bounding box center [668, 383] width 151 height 31
click at [681, 387] on input "text" at bounding box center [668, 383] width 151 height 31
type input "69,989.00"
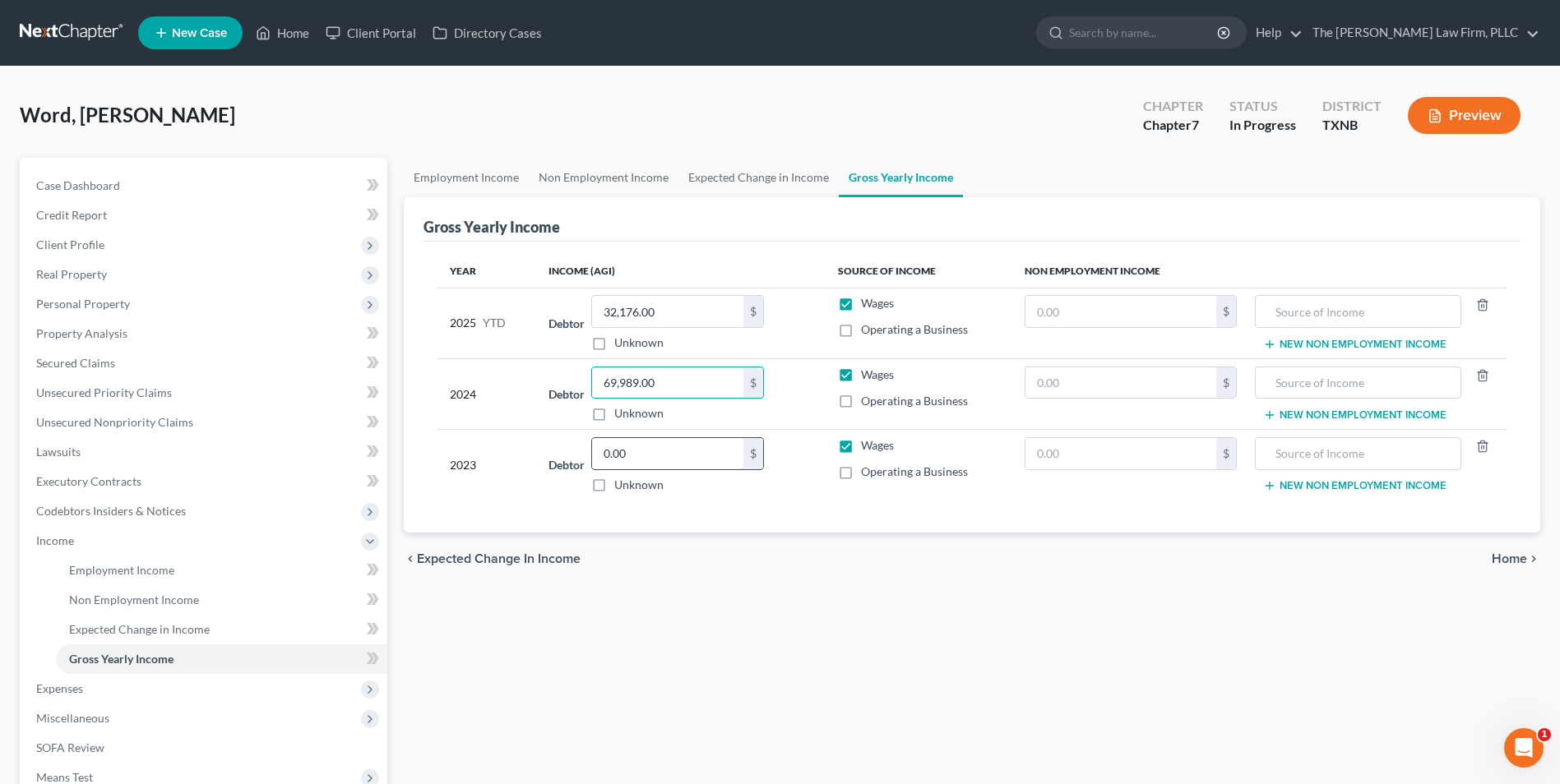
click at [639, 453] on input "0.00" at bounding box center [668, 454] width 151 height 31
type input "100,347.00"
click at [1512, 556] on span "Home" at bounding box center [1509, 559] width 35 height 14
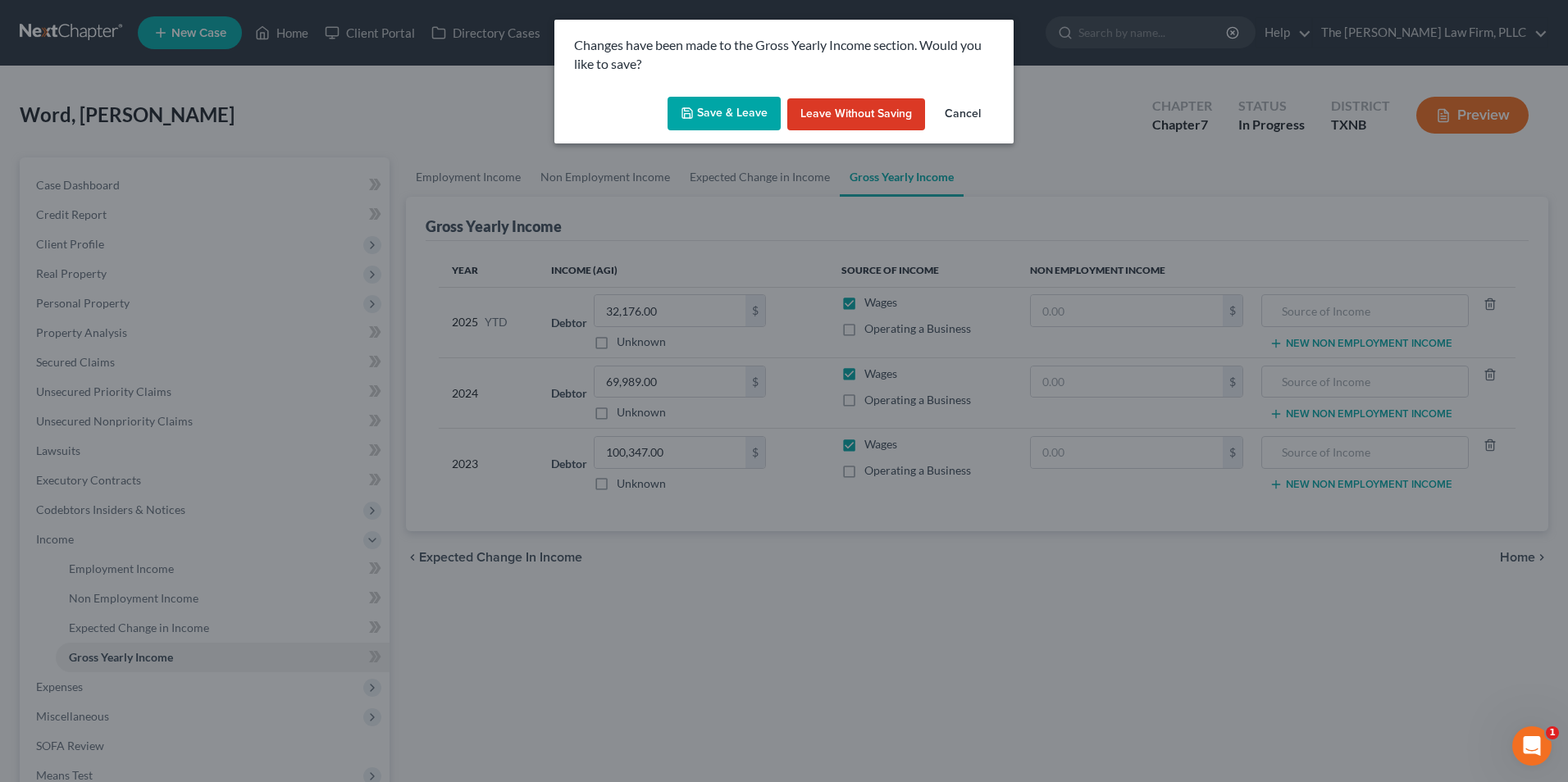
click at [707, 113] on button "Save & Leave" at bounding box center [724, 114] width 113 height 35
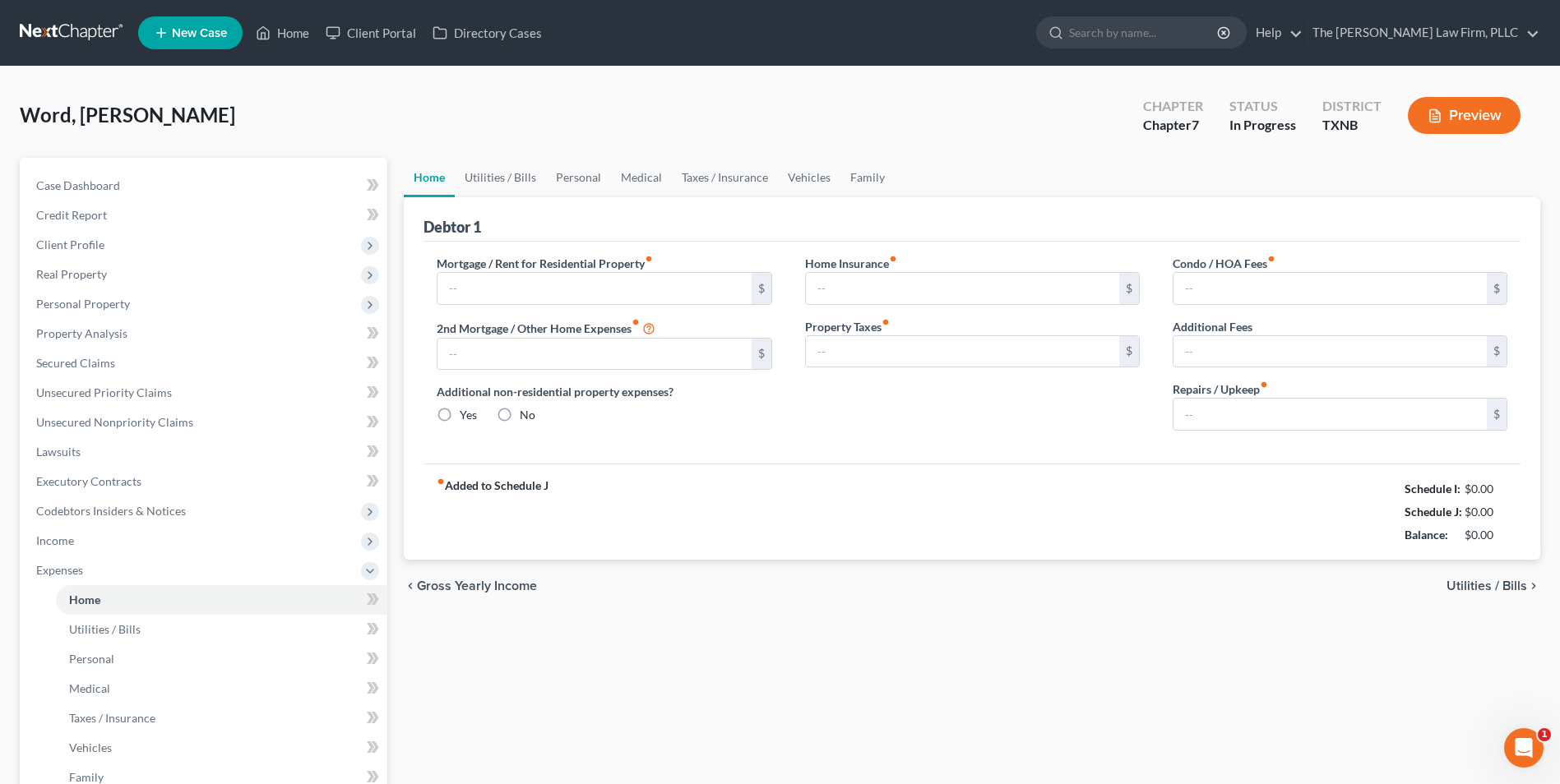
type input "760.00"
type input "0.00"
radio input "true"
type input "110.00"
type input "0.00"
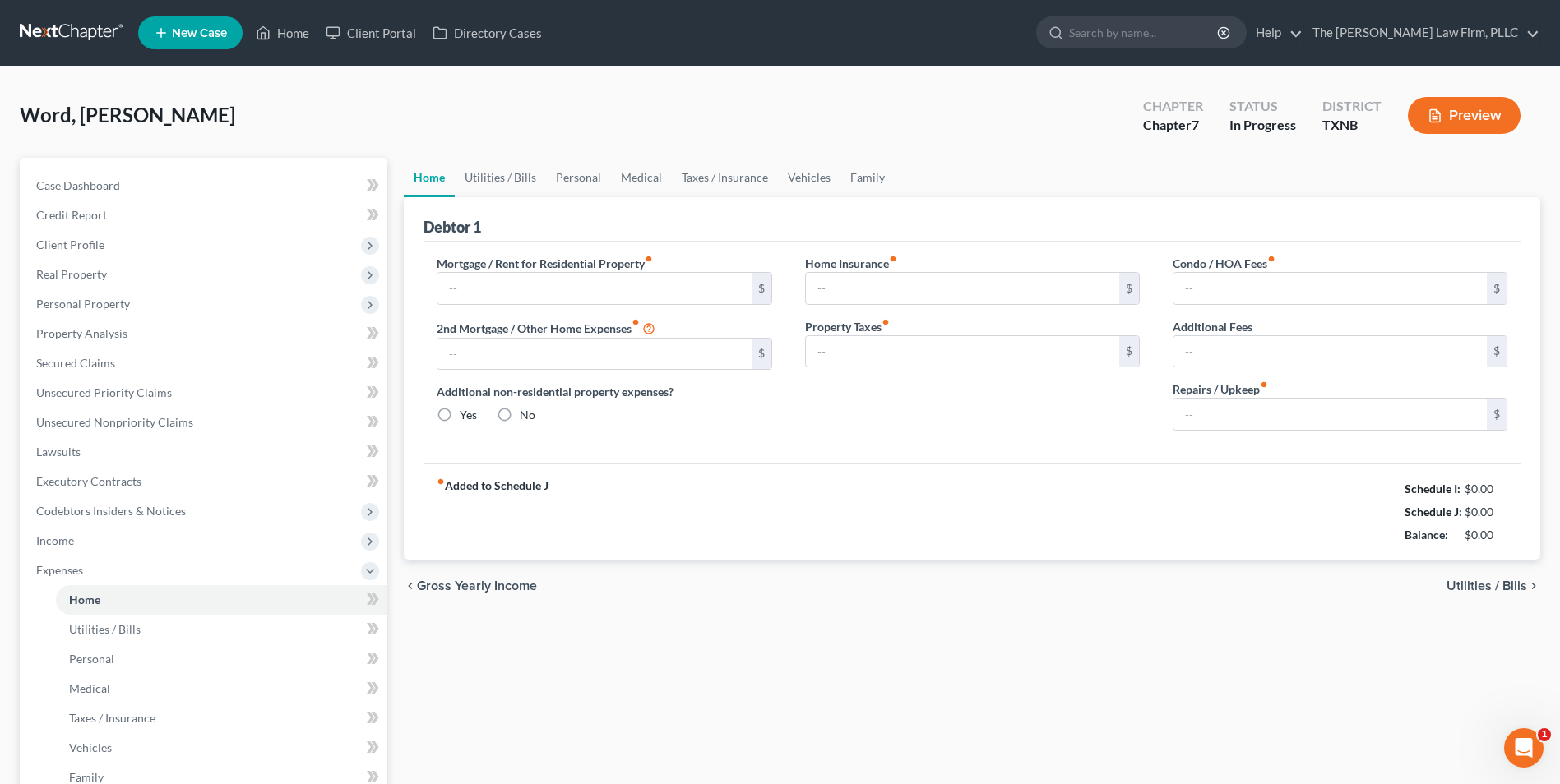
type input "0.00"
click at [841, 357] on input "0.00" at bounding box center [963, 351] width 314 height 31
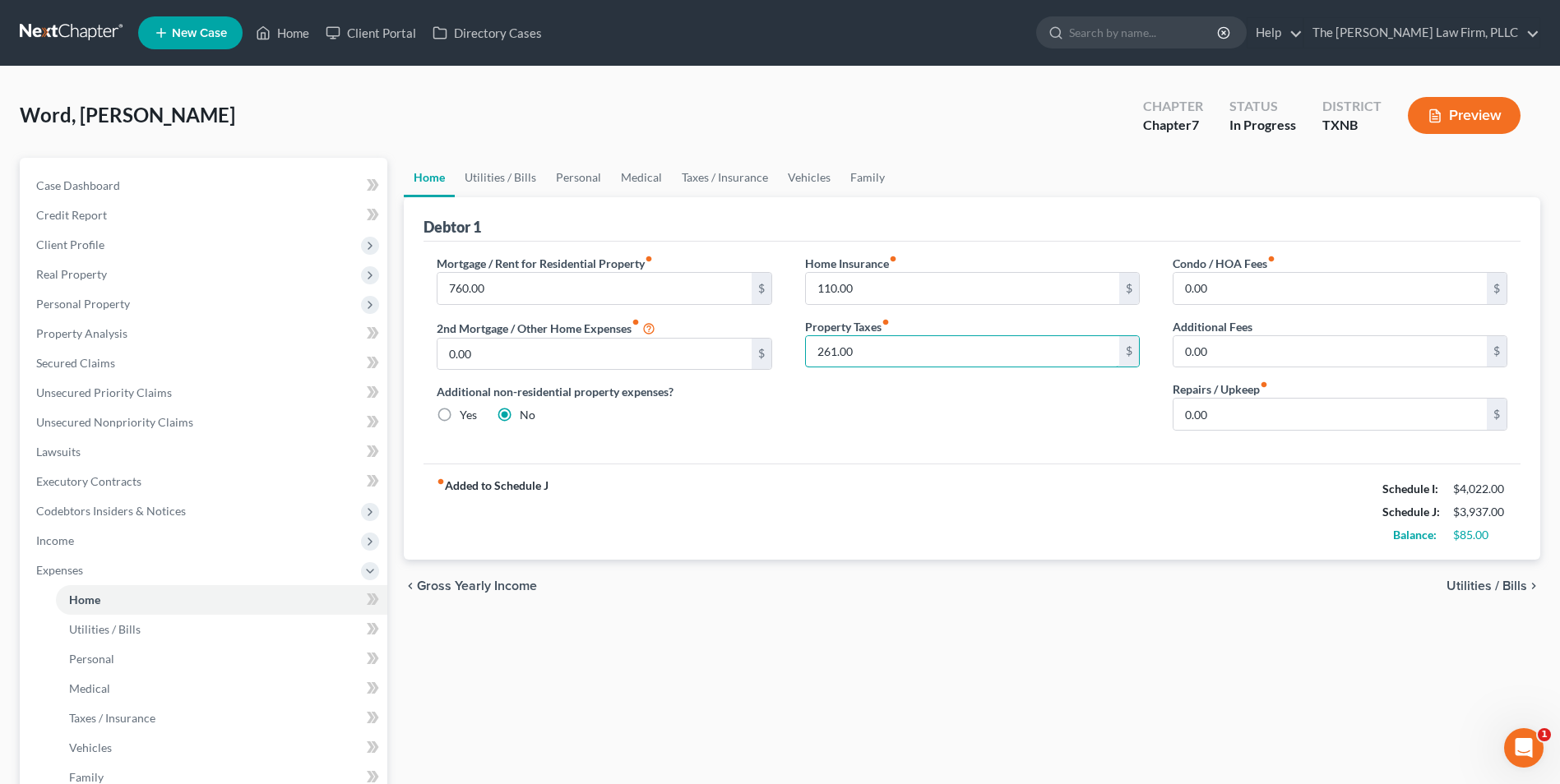
type input "261.00"
click at [1521, 591] on span "Utilities / Bills" at bounding box center [1486, 586] width 80 height 14
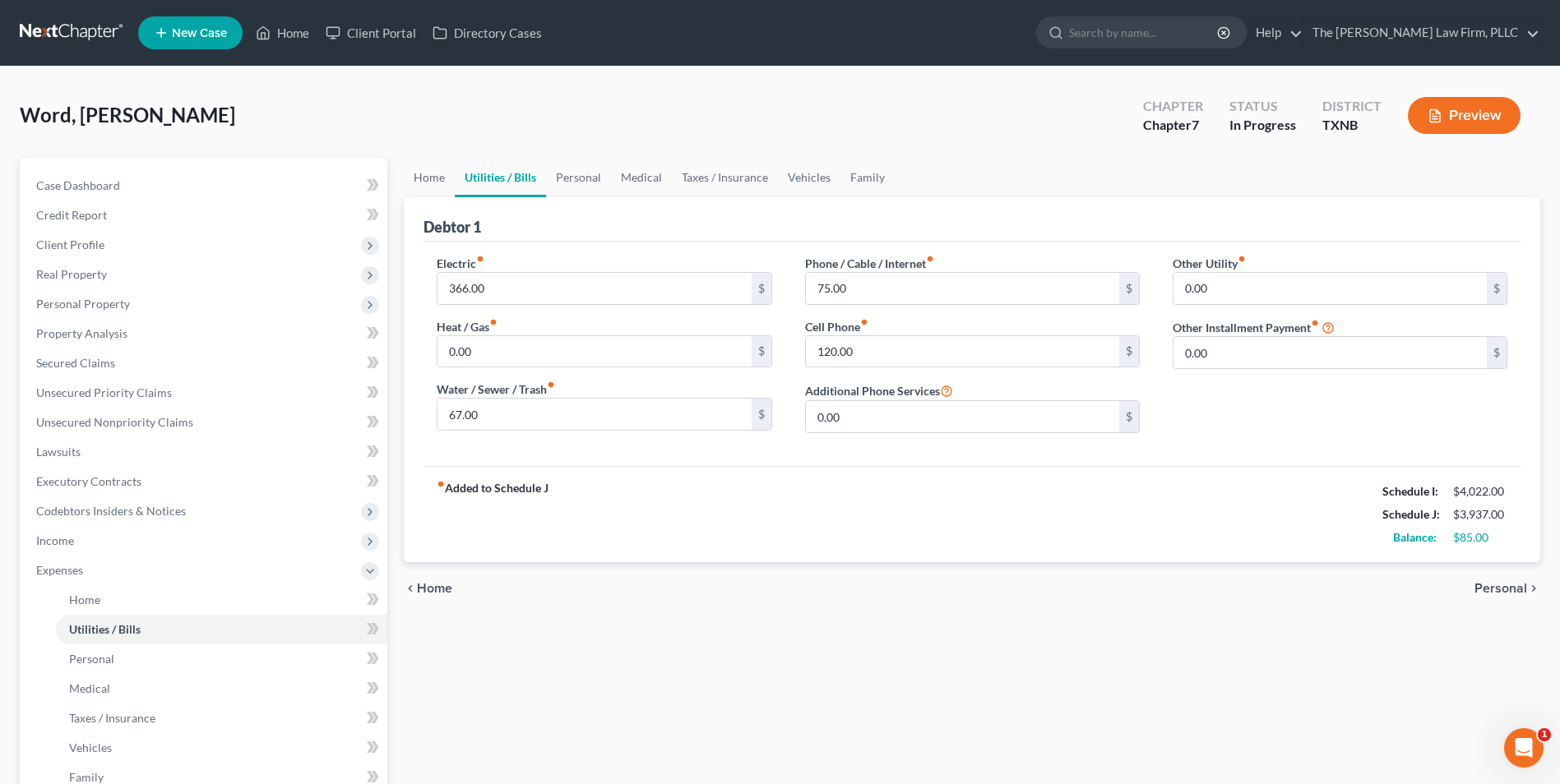
click at [1515, 586] on span "Personal" at bounding box center [1501, 589] width 52 height 14
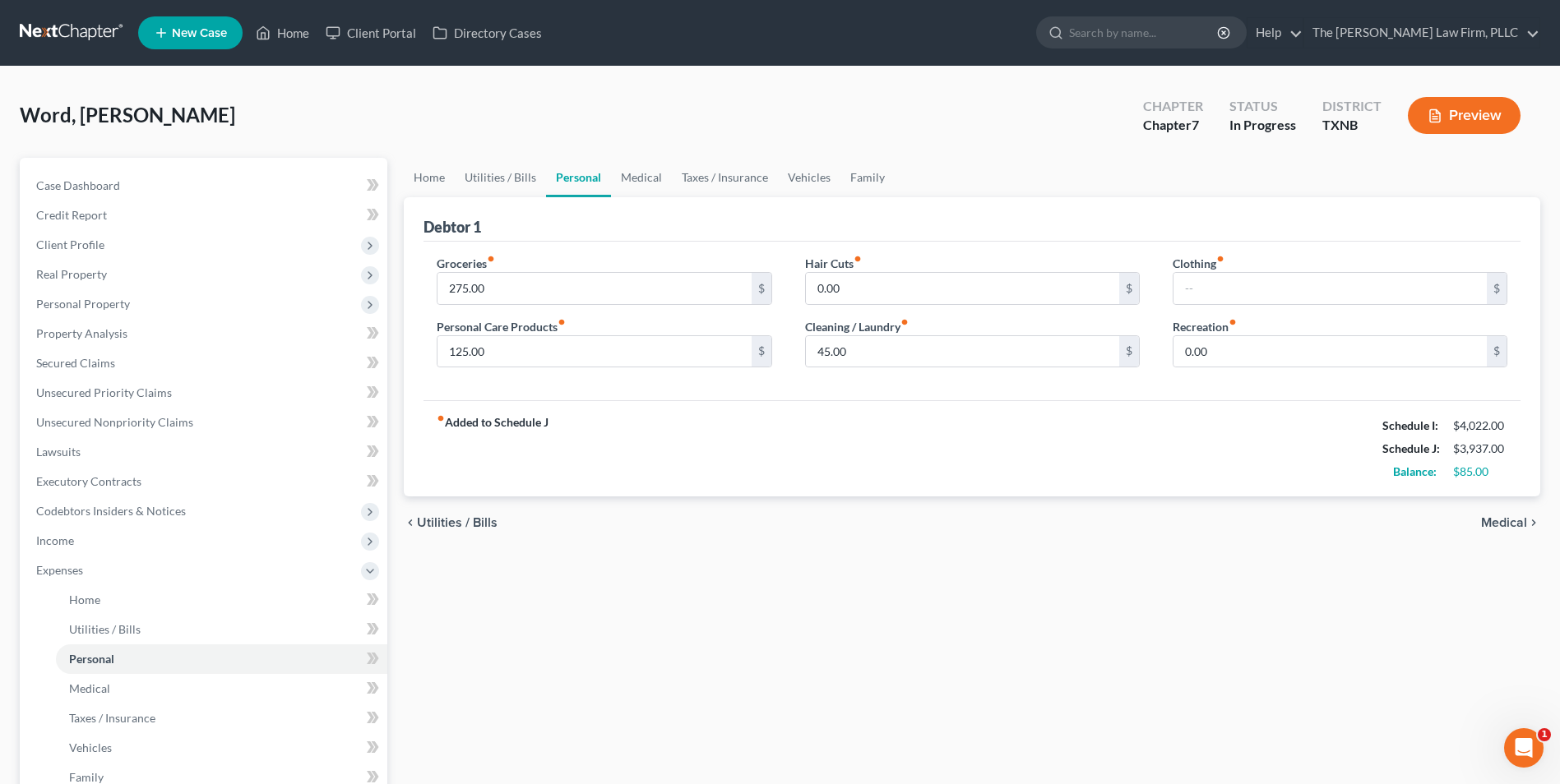
click at [1514, 526] on span "Medical" at bounding box center [1504, 523] width 46 height 14
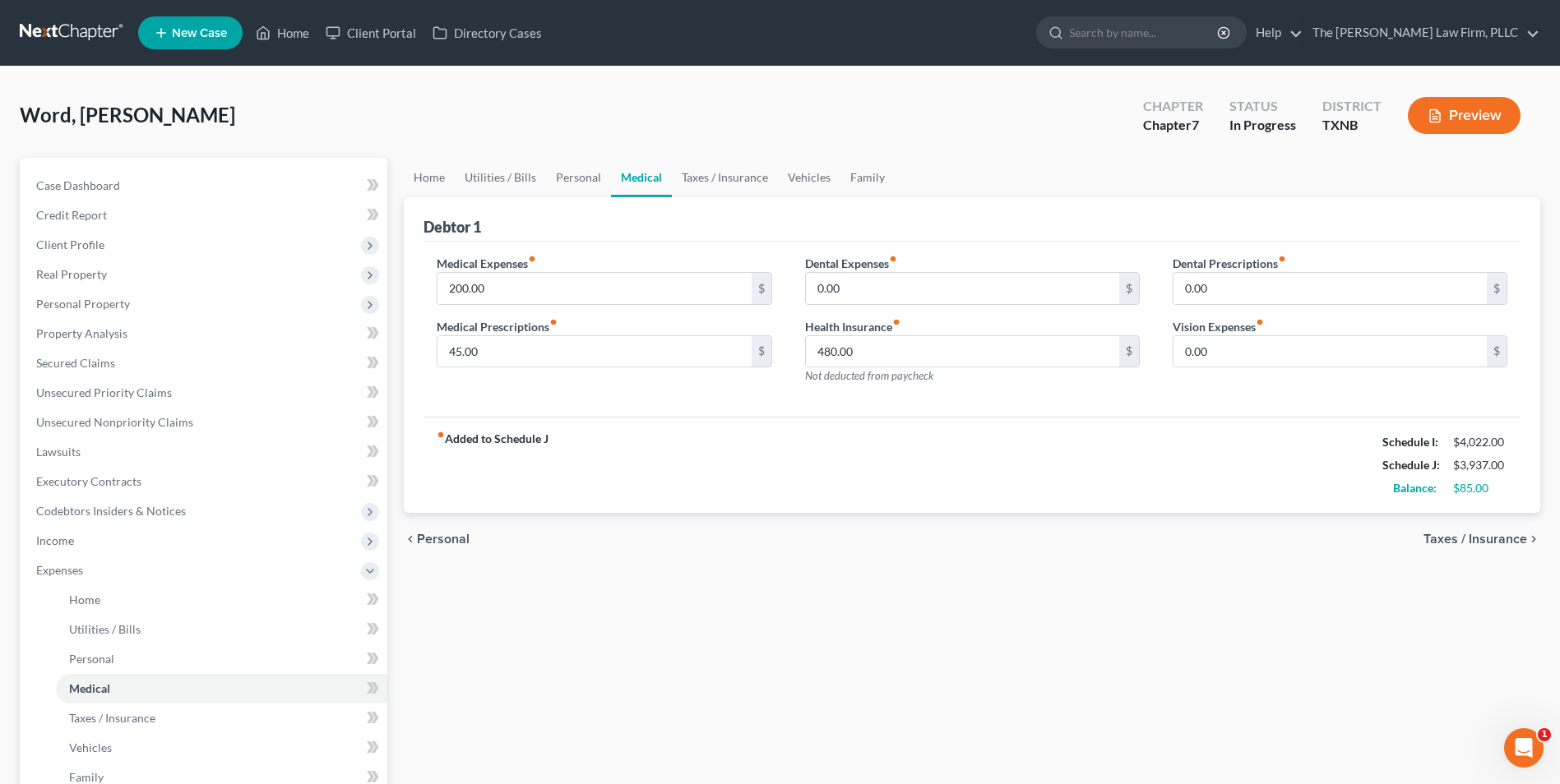
click at [1508, 542] on span "Taxes / Insurance" at bounding box center [1475, 540] width 104 height 14
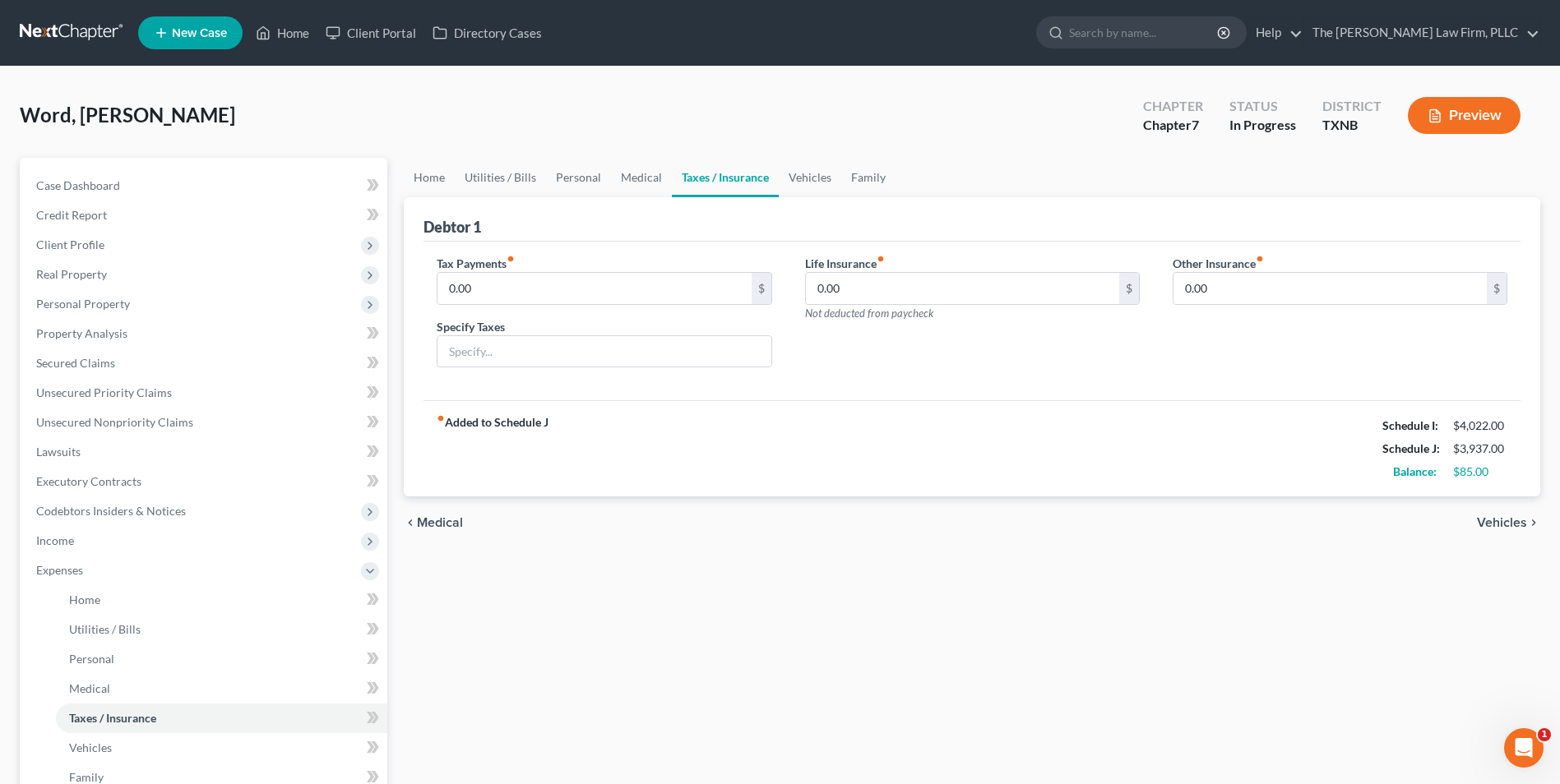
click at [1507, 523] on span "Vehicles" at bounding box center [1502, 523] width 50 height 14
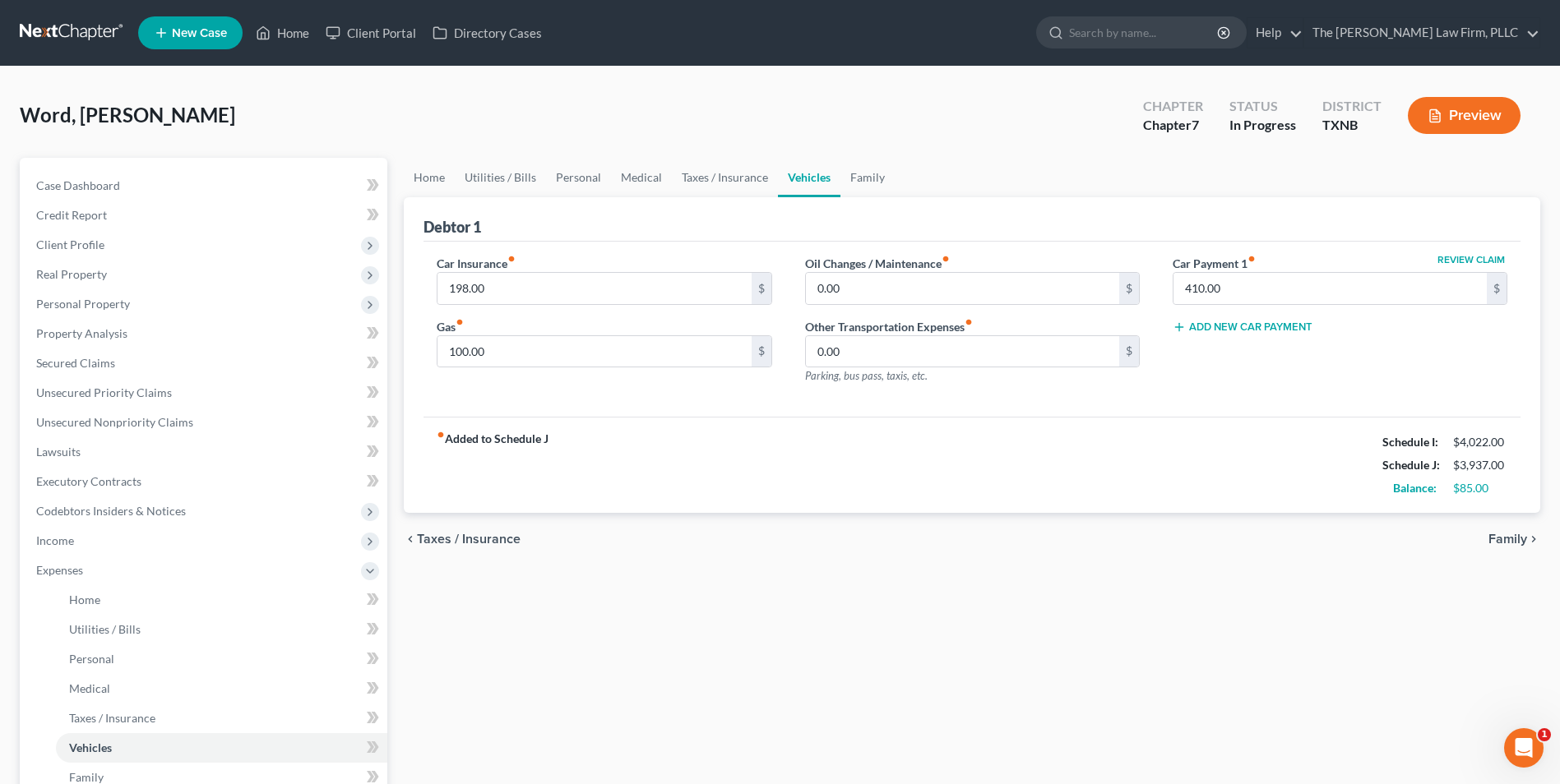
click at [1505, 535] on span "Family" at bounding box center [1508, 540] width 39 height 14
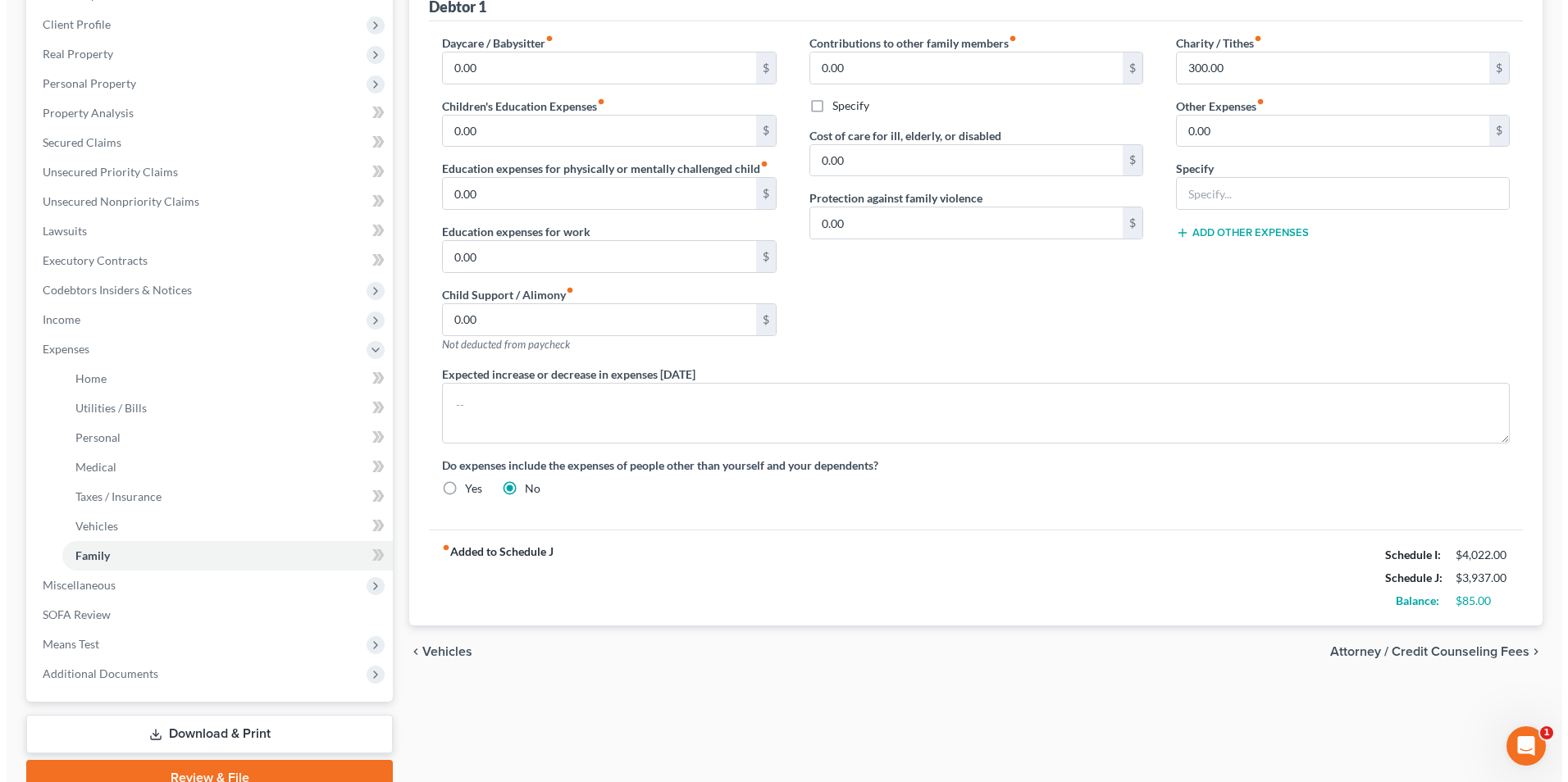
scroll to position [222, 0]
click at [1494, 643] on span "Attorney / Credit Counseling Fees" at bounding box center [1423, 650] width 199 height 13
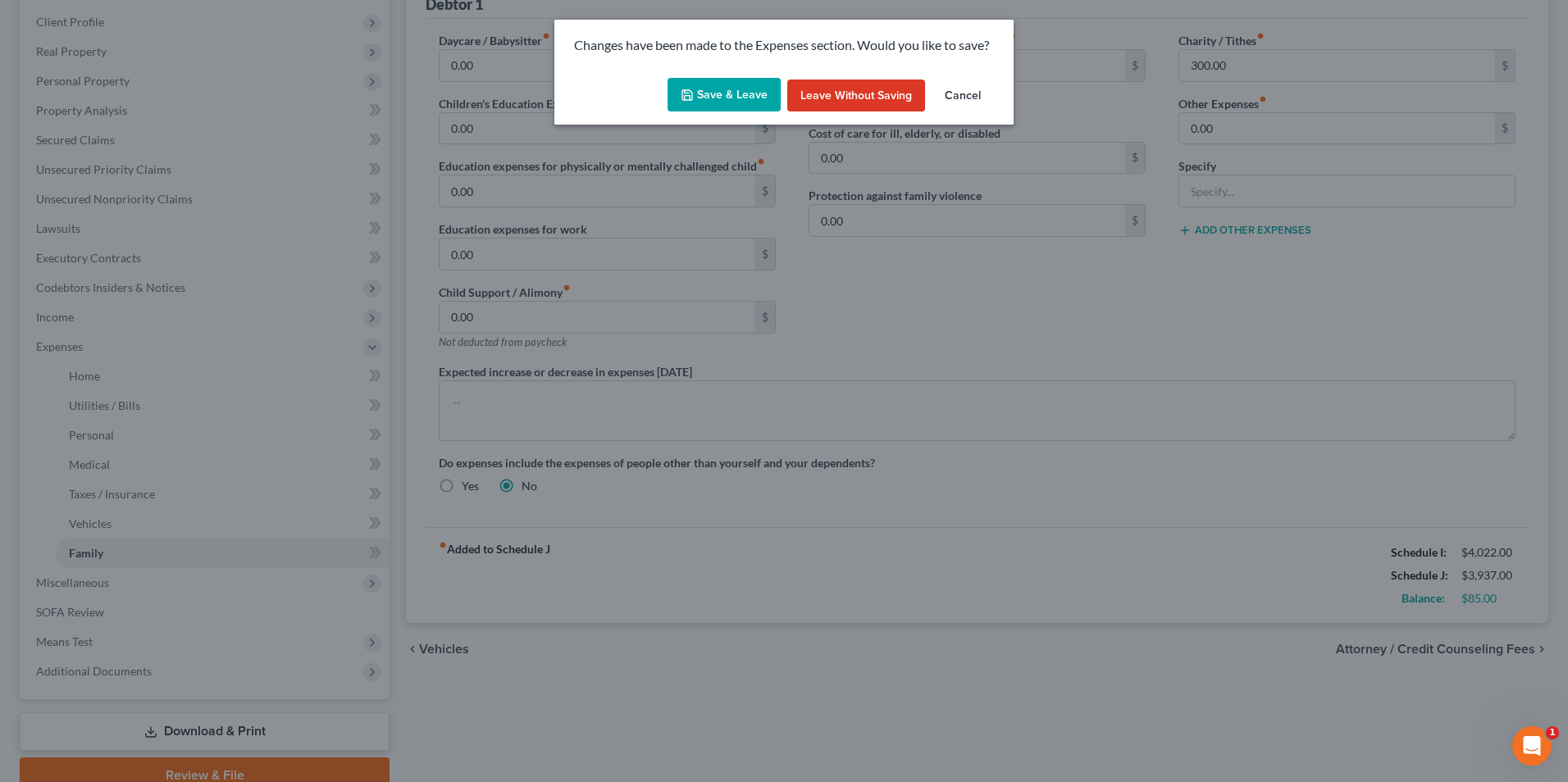
click at [717, 97] on button "Save & Leave" at bounding box center [724, 94] width 113 height 35
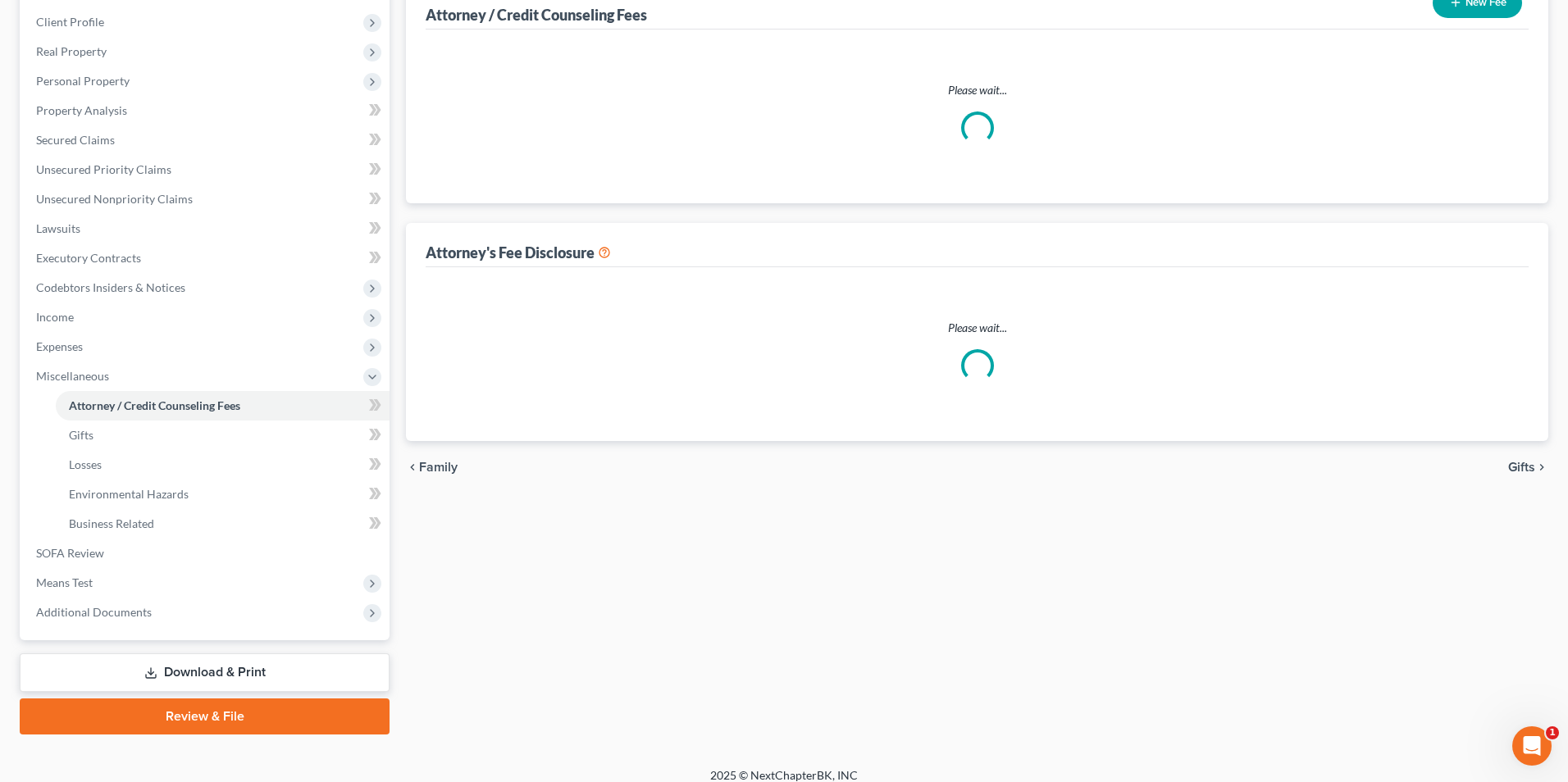
select select "0"
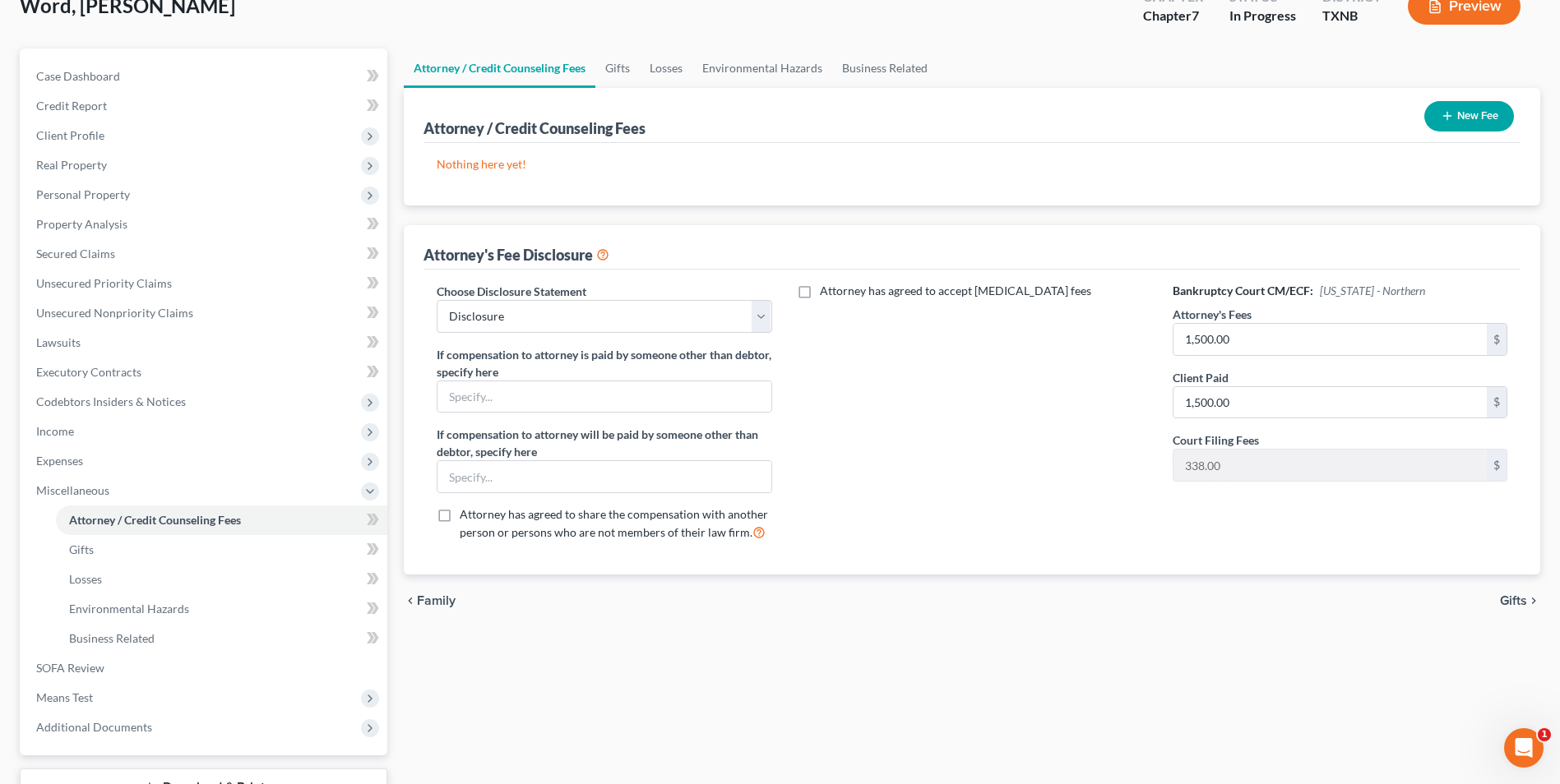
scroll to position [81, 0]
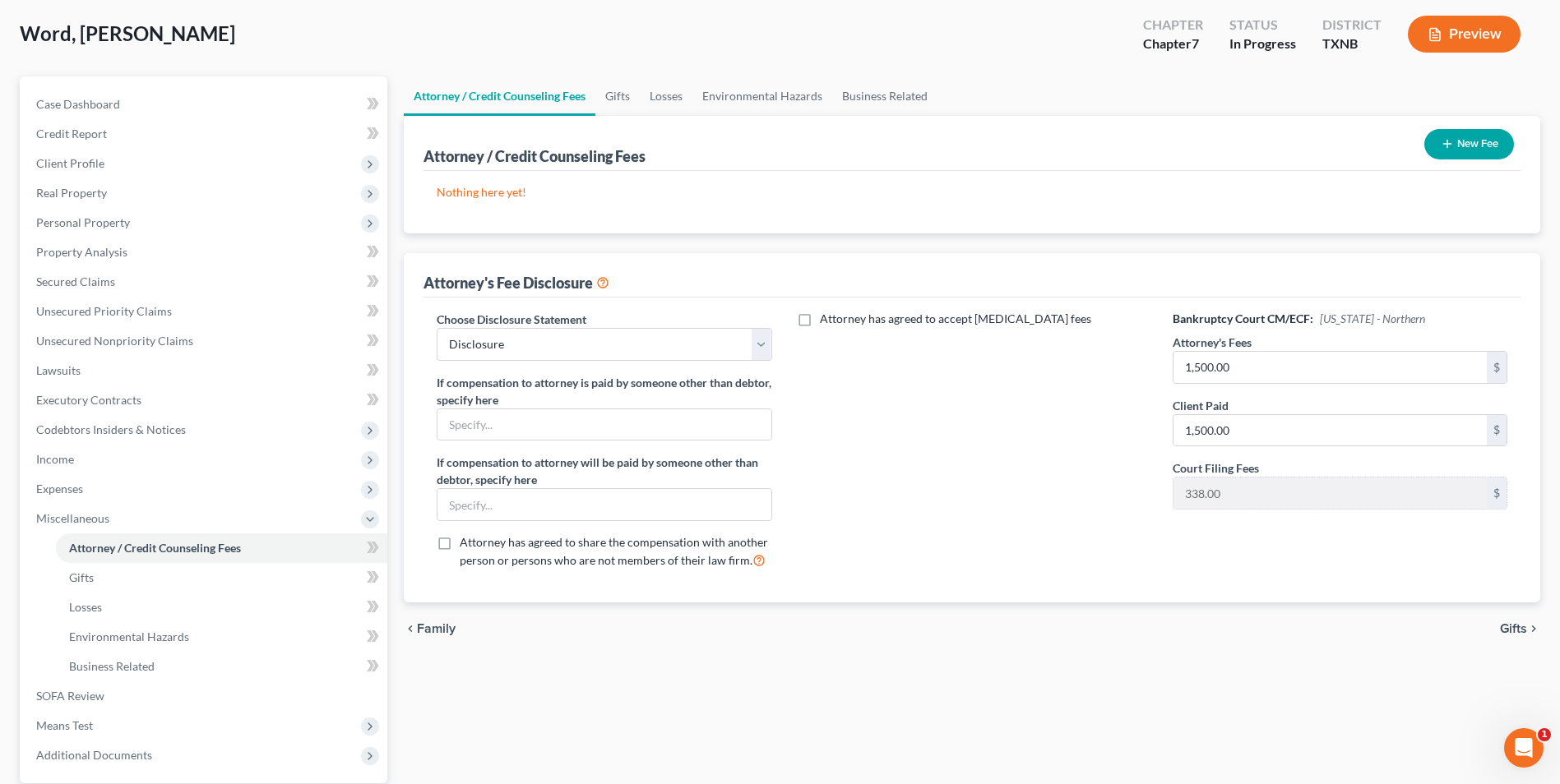
drag, startPoint x: 1564, startPoint y: 77, endPoint x: 1557, endPoint y: 135, distance: 58.4
click at [1557, 135] on div "Word, Patrice Upgraded Chapter Chapter 7 Status In Progress District TXNB Previ…" at bounding box center [780, 448] width 1560 height 926
click at [90, 732] on span "Means Test" at bounding box center [205, 726] width 364 height 30
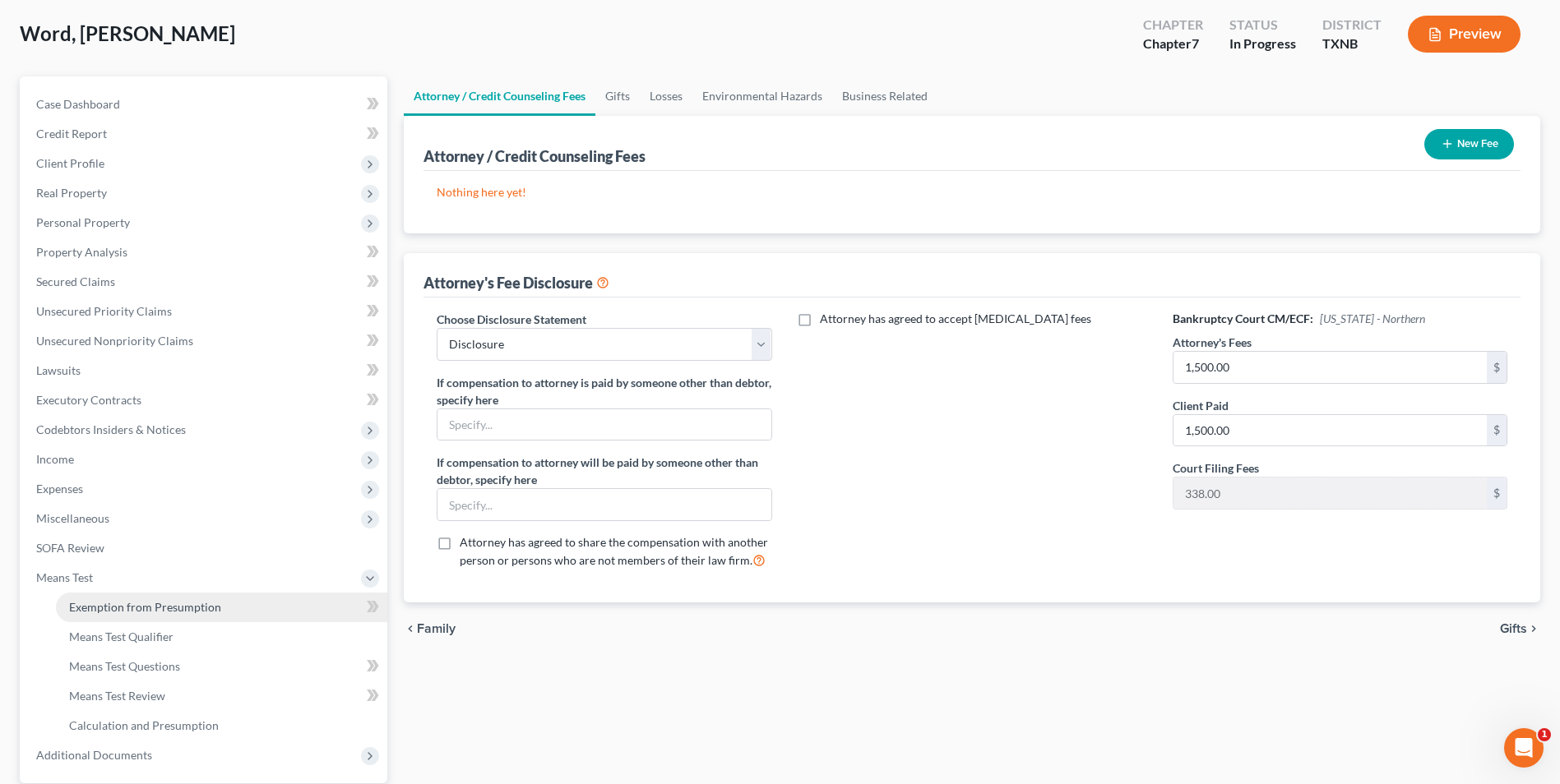
click at [132, 609] on span "Exemption from Presumption" at bounding box center [145, 607] width 152 height 14
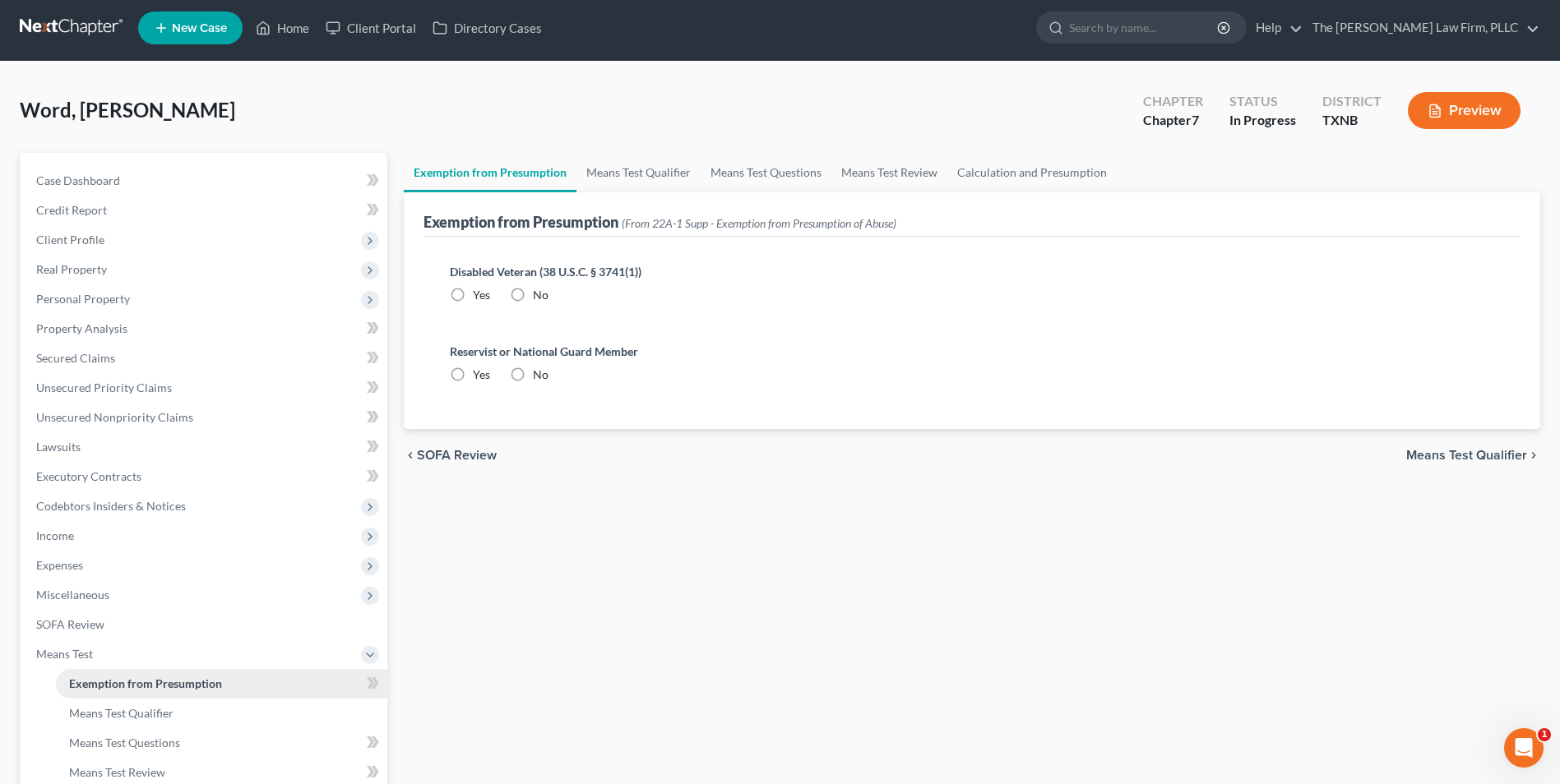
radio input "true"
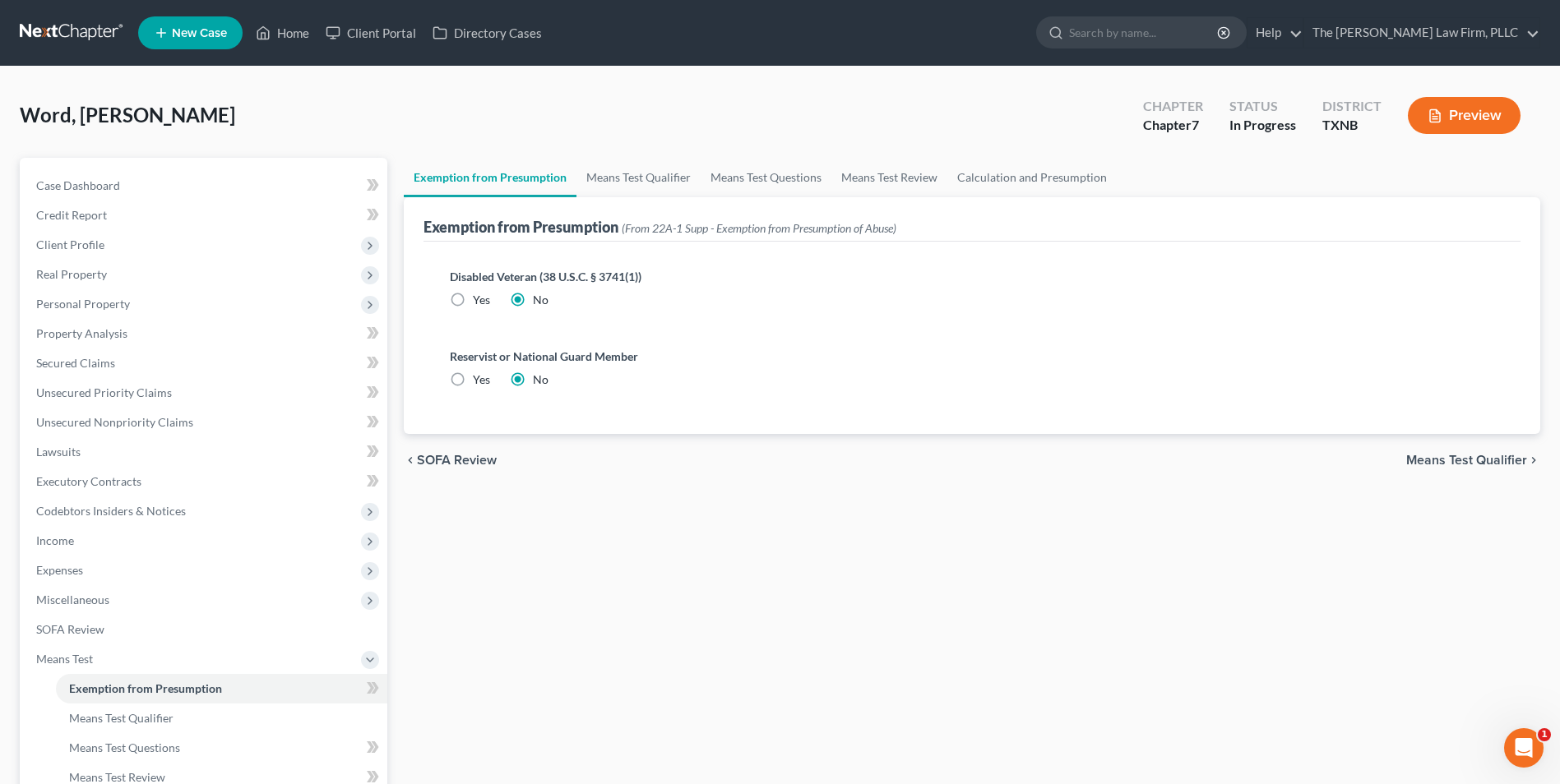
click at [1459, 463] on span "Means Test Qualifier" at bounding box center [1466, 460] width 121 height 14
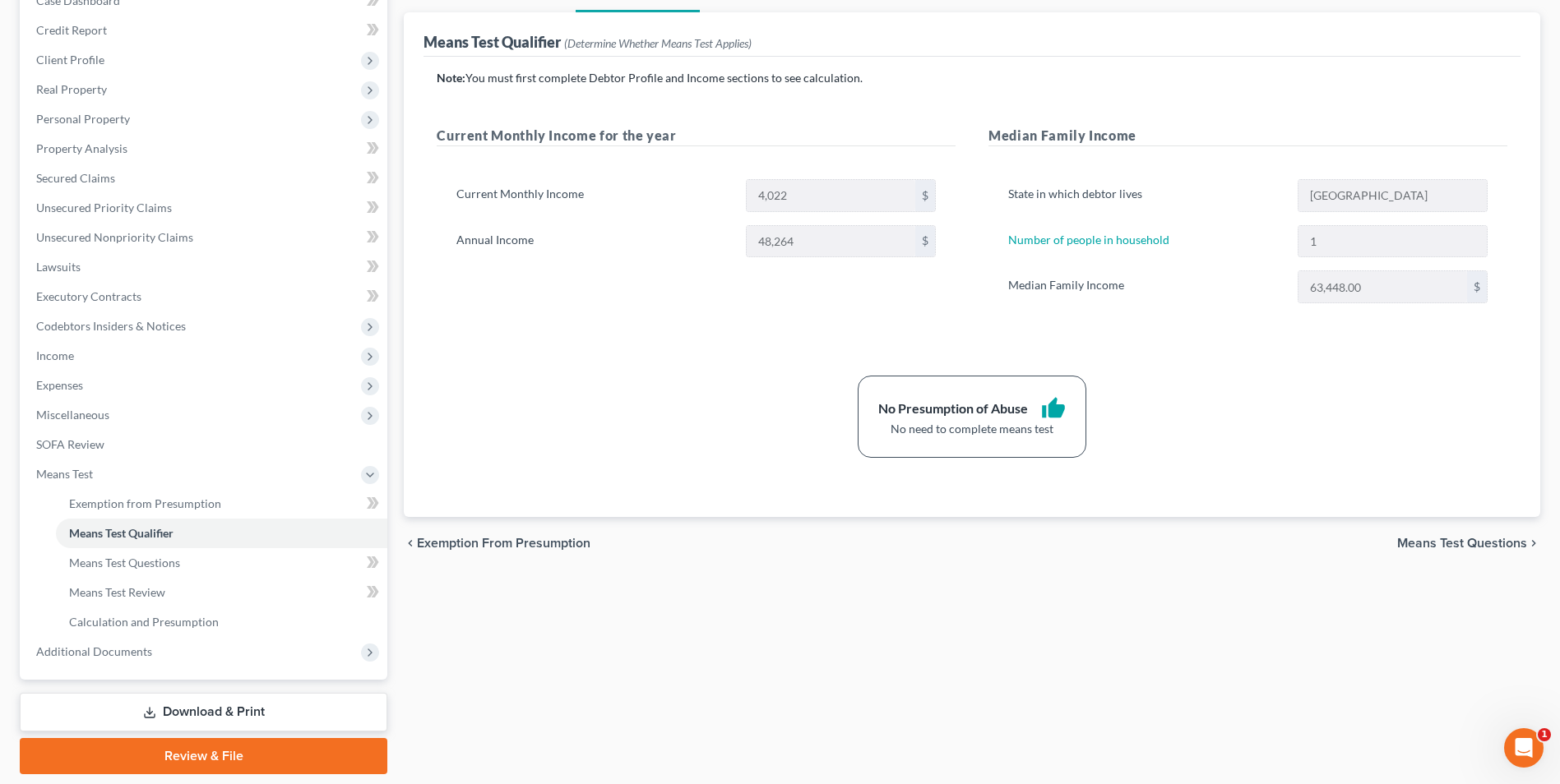
scroll to position [199, 0]
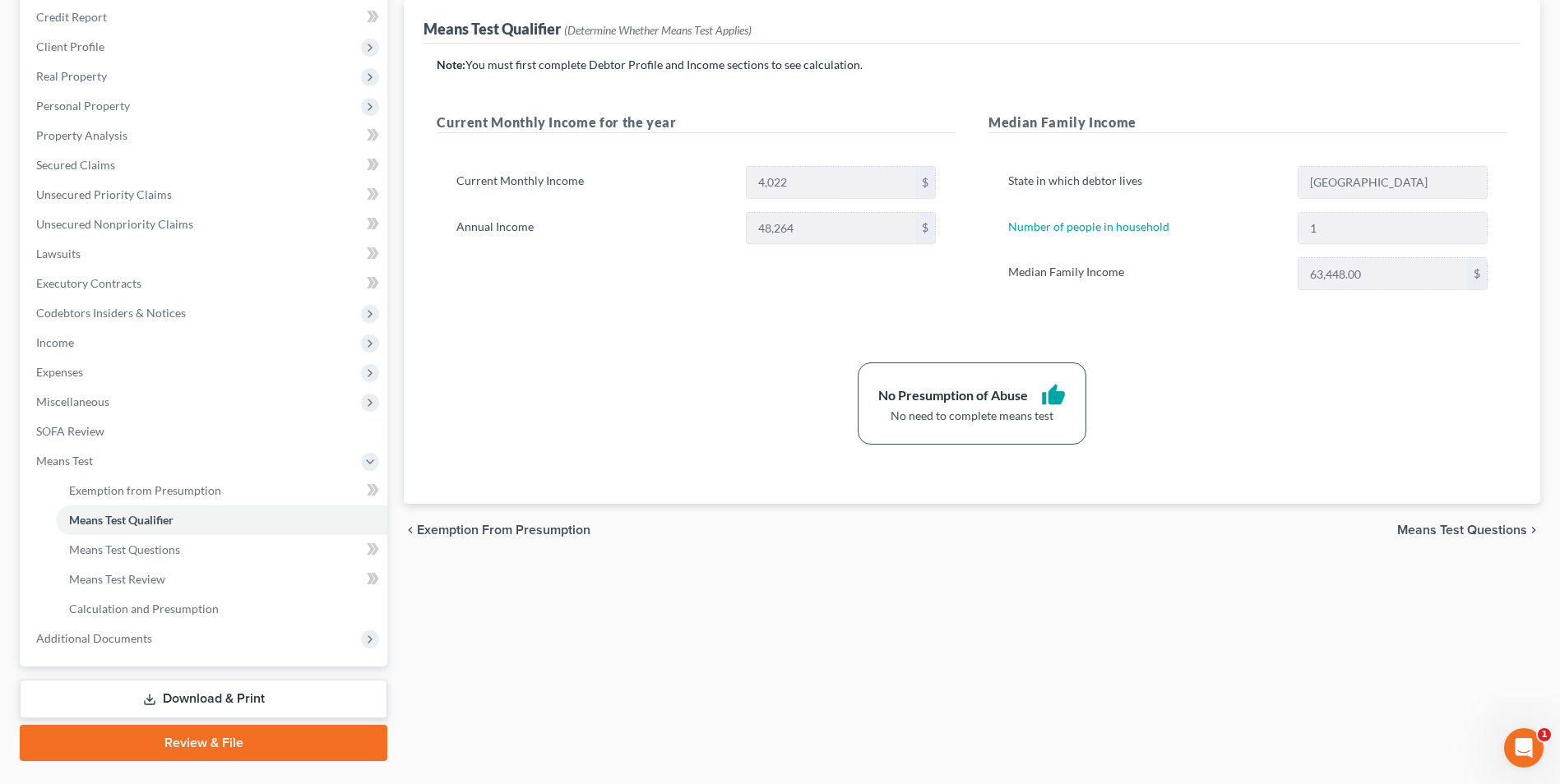
click at [1487, 531] on span "Means Test Questions" at bounding box center [1462, 531] width 130 height 14
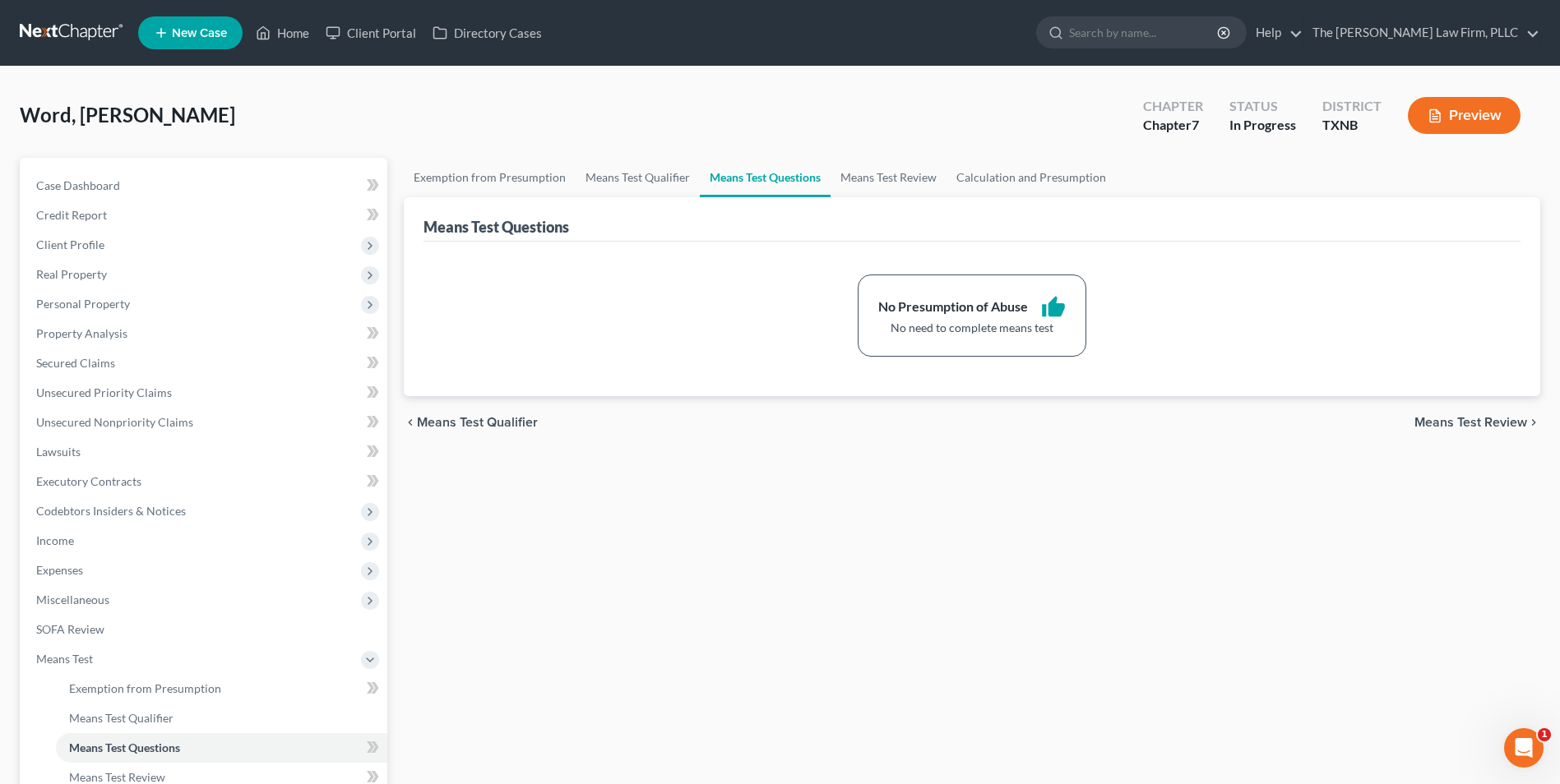
click at [1473, 421] on span "Means Test Review" at bounding box center [1470, 422] width 112 height 14
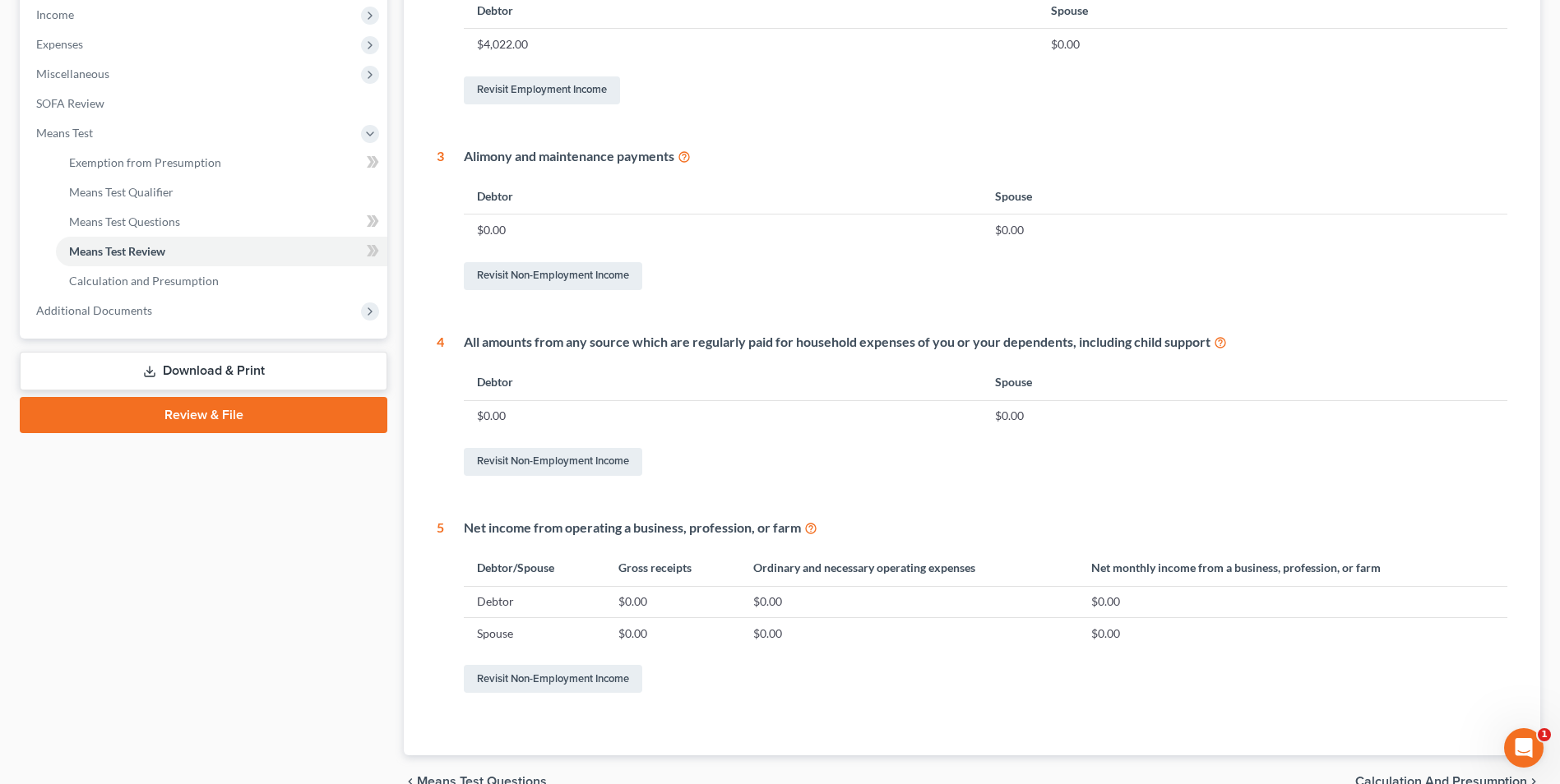
scroll to position [612, 0]
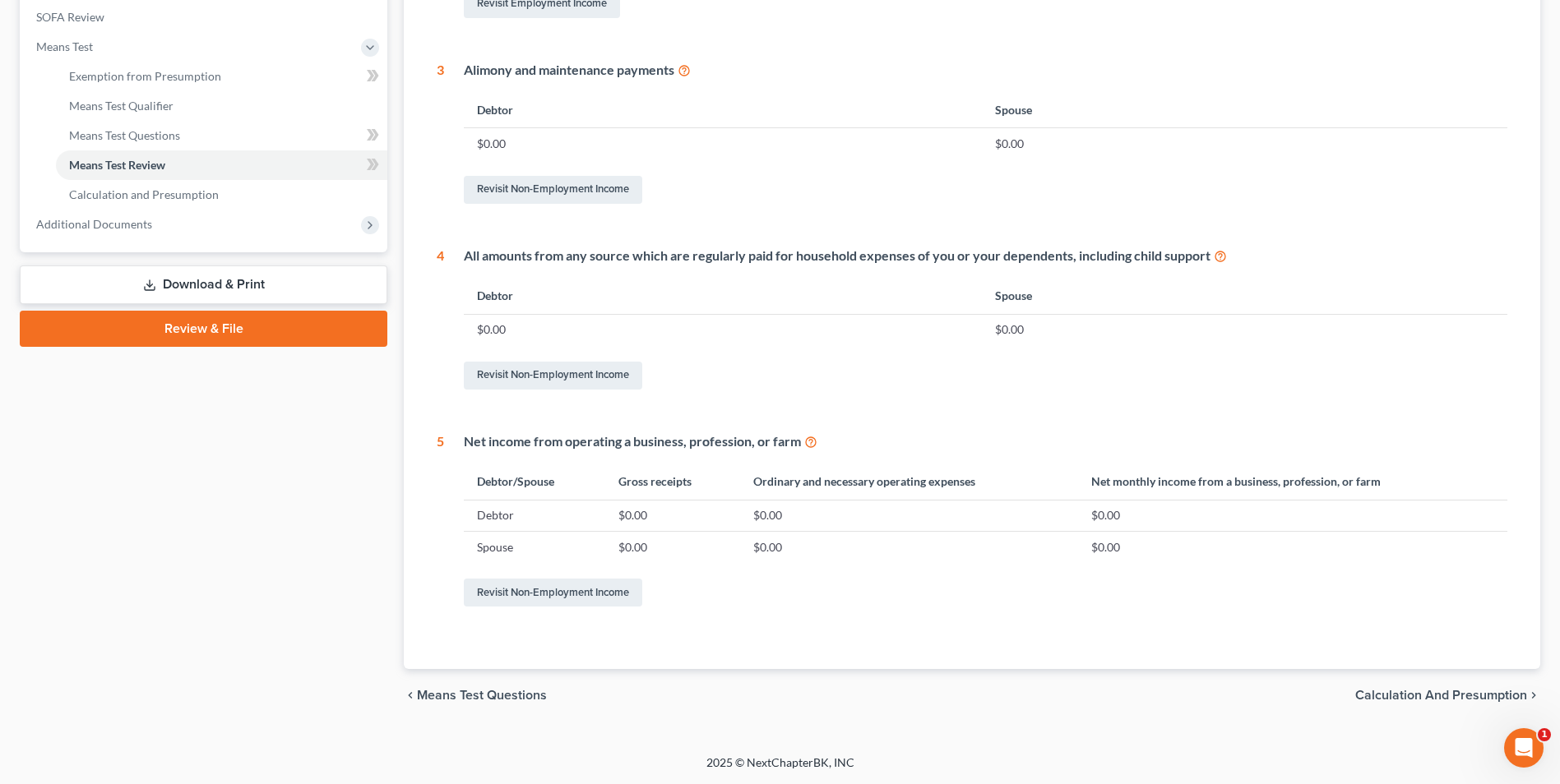
click at [1422, 700] on span "Calculation and Presumption" at bounding box center [1441, 695] width 172 height 14
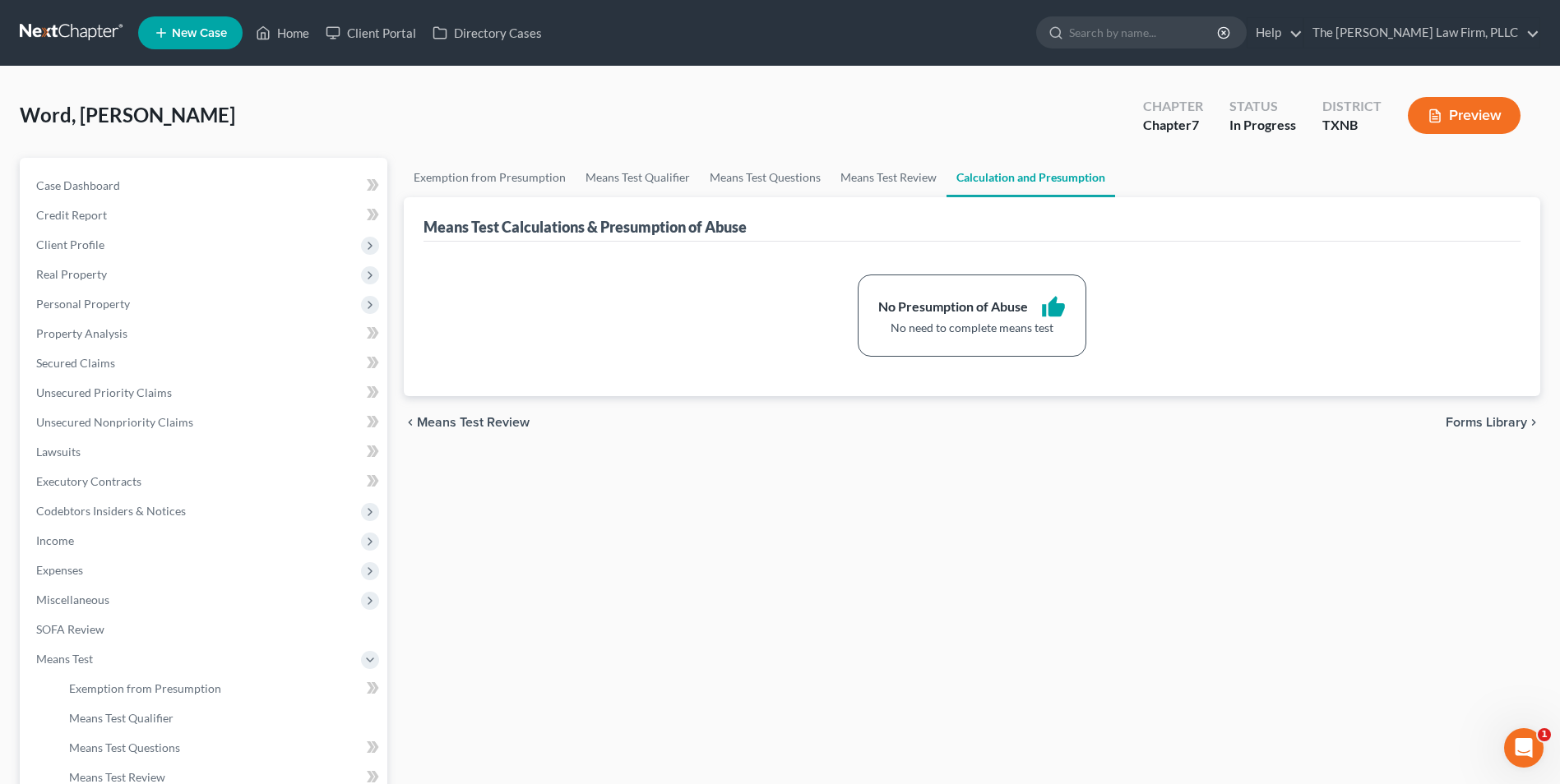
click at [1464, 121] on button "Preview" at bounding box center [1464, 116] width 112 height 37
